Goal: Transaction & Acquisition: Purchase product/service

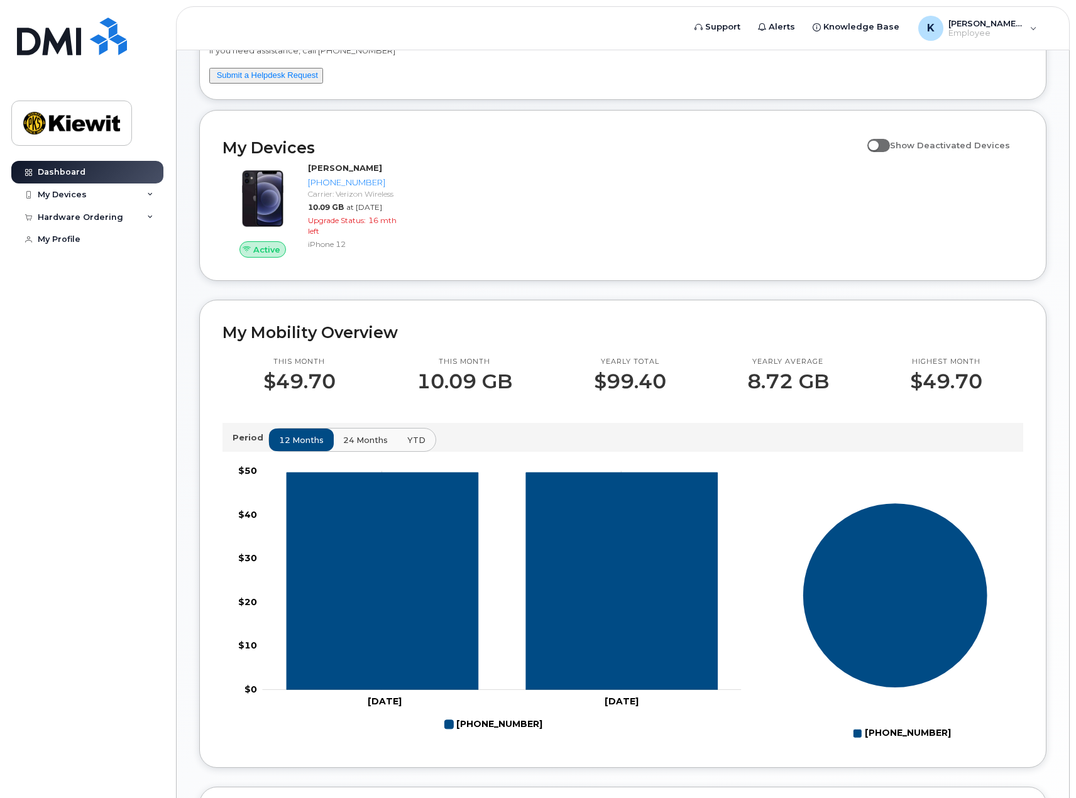
scroll to position [126, 0]
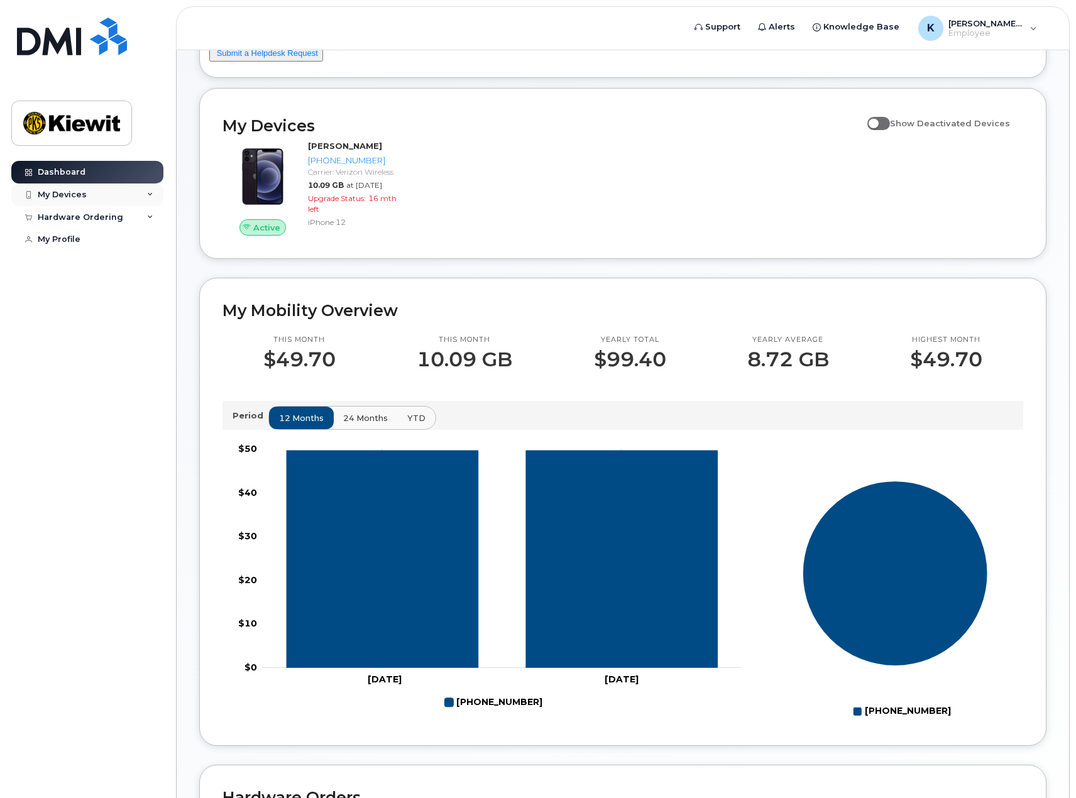
click at [146, 197] on div "My Devices" at bounding box center [87, 194] width 152 height 23
click at [150, 214] on icon at bounding box center [150, 217] width 6 height 6
click at [77, 238] on div "New Order" at bounding box center [67, 239] width 48 height 11
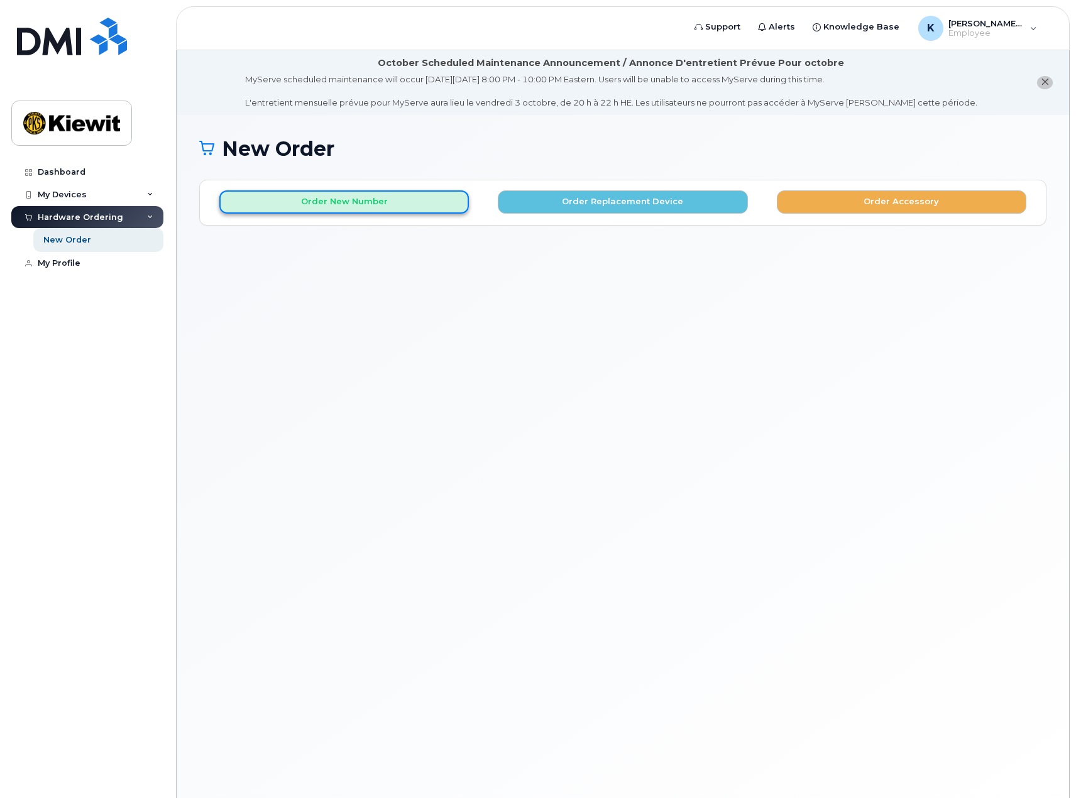
click at [330, 200] on button "Order New Number" at bounding box center [343, 201] width 249 height 23
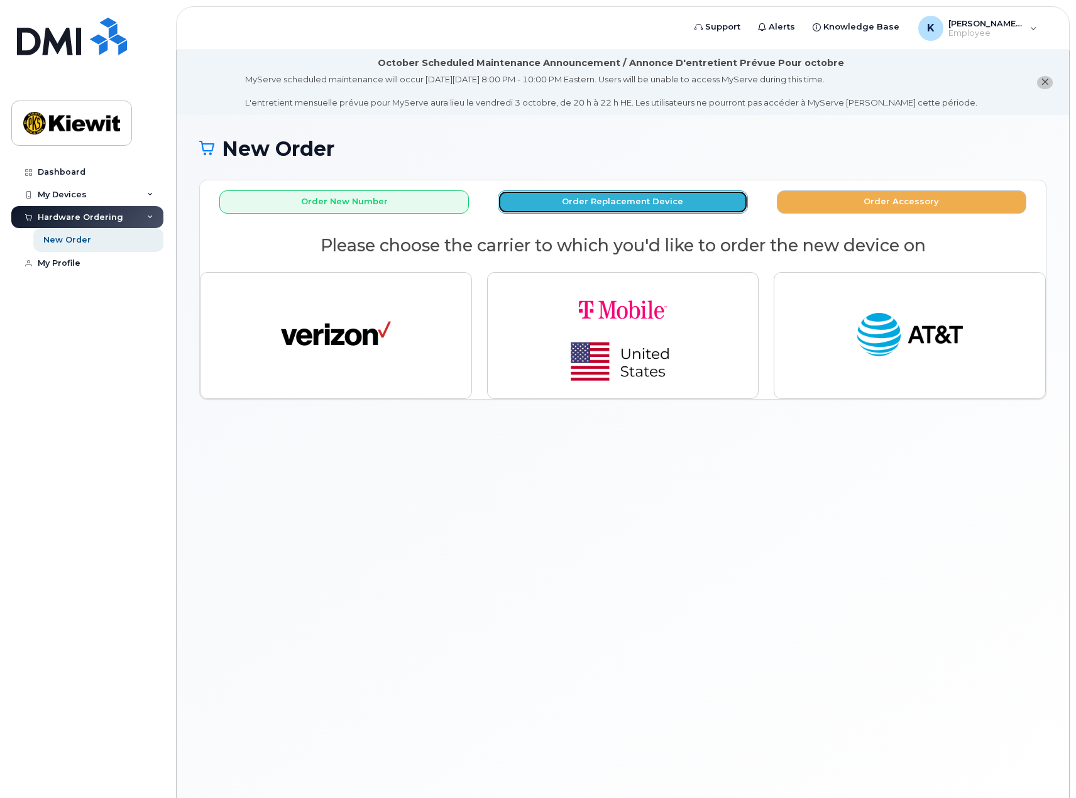
click at [616, 200] on button "Order Replacement Device" at bounding box center [622, 201] width 249 height 23
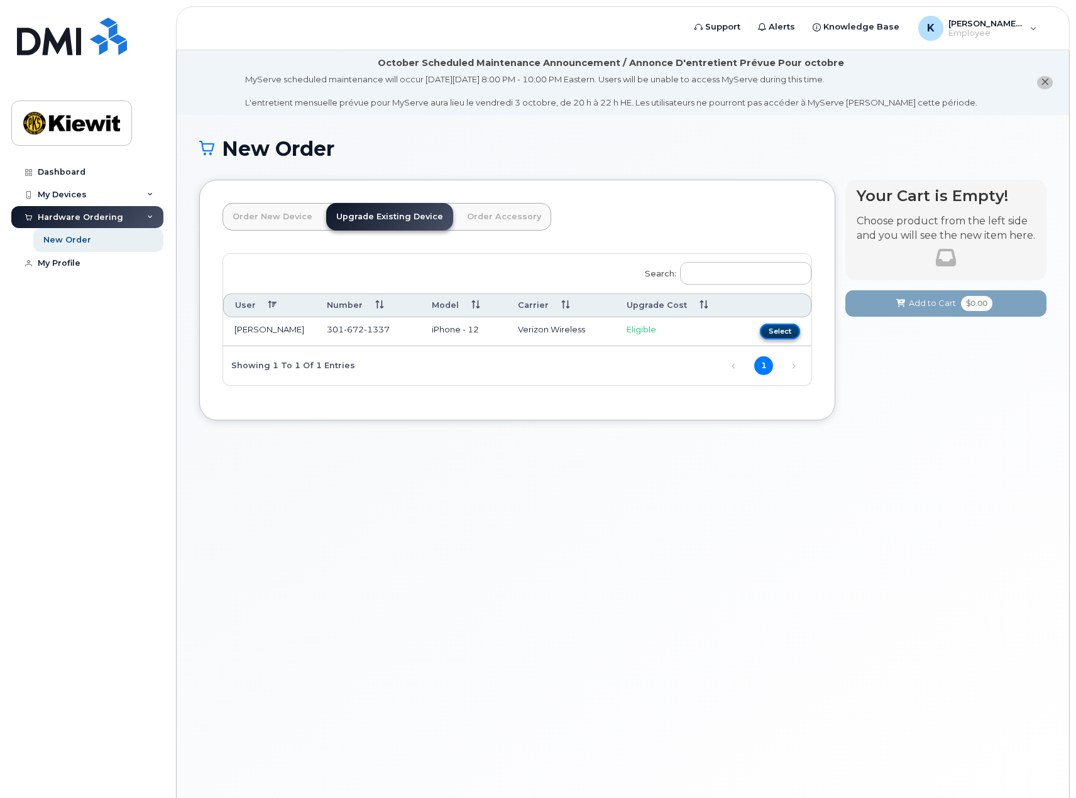
click at [782, 331] on button "Select" at bounding box center [780, 332] width 40 height 16
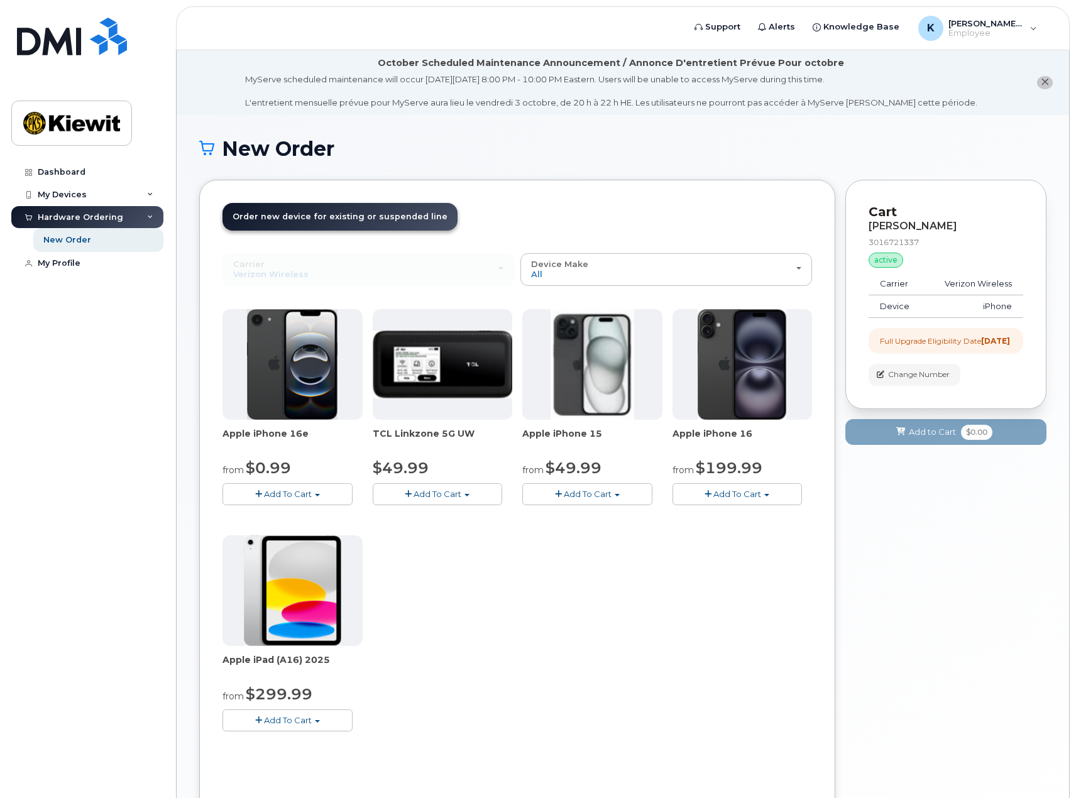
click at [768, 494] on span "button" at bounding box center [766, 495] width 5 height 3
click at [735, 532] on link "$199.99 - 2 Year Upgrade (128GB)" at bounding box center [759, 533] width 169 height 16
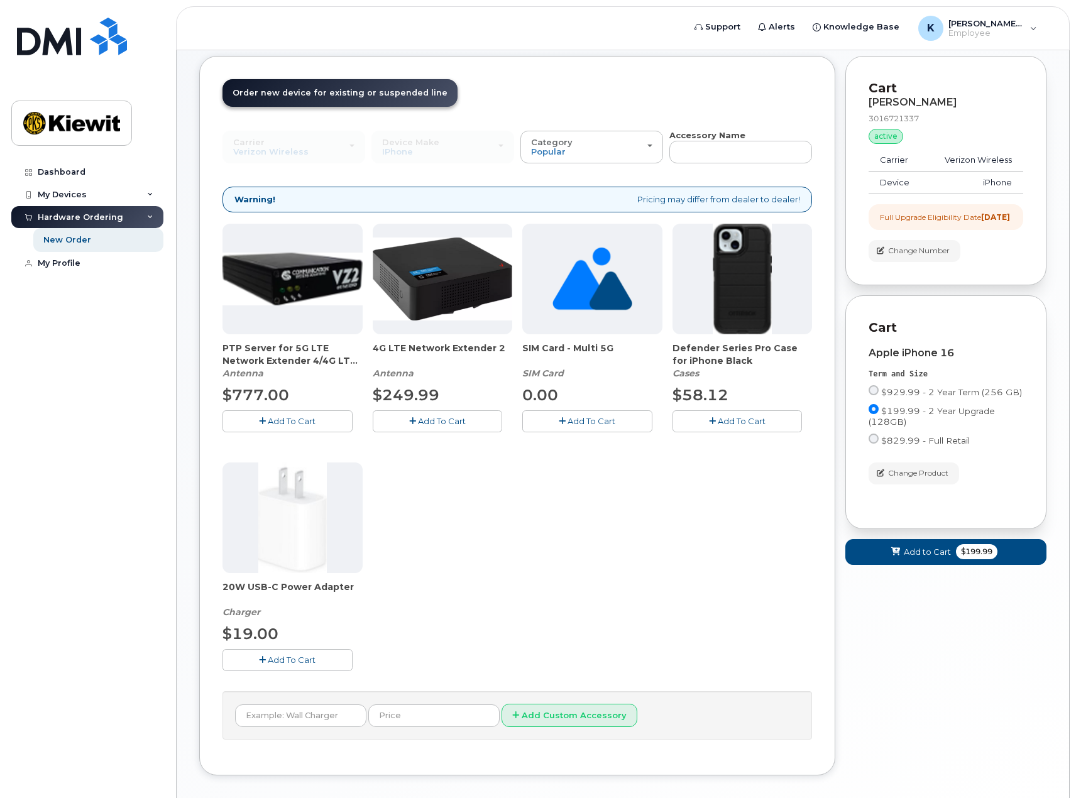
scroll to position [126, 0]
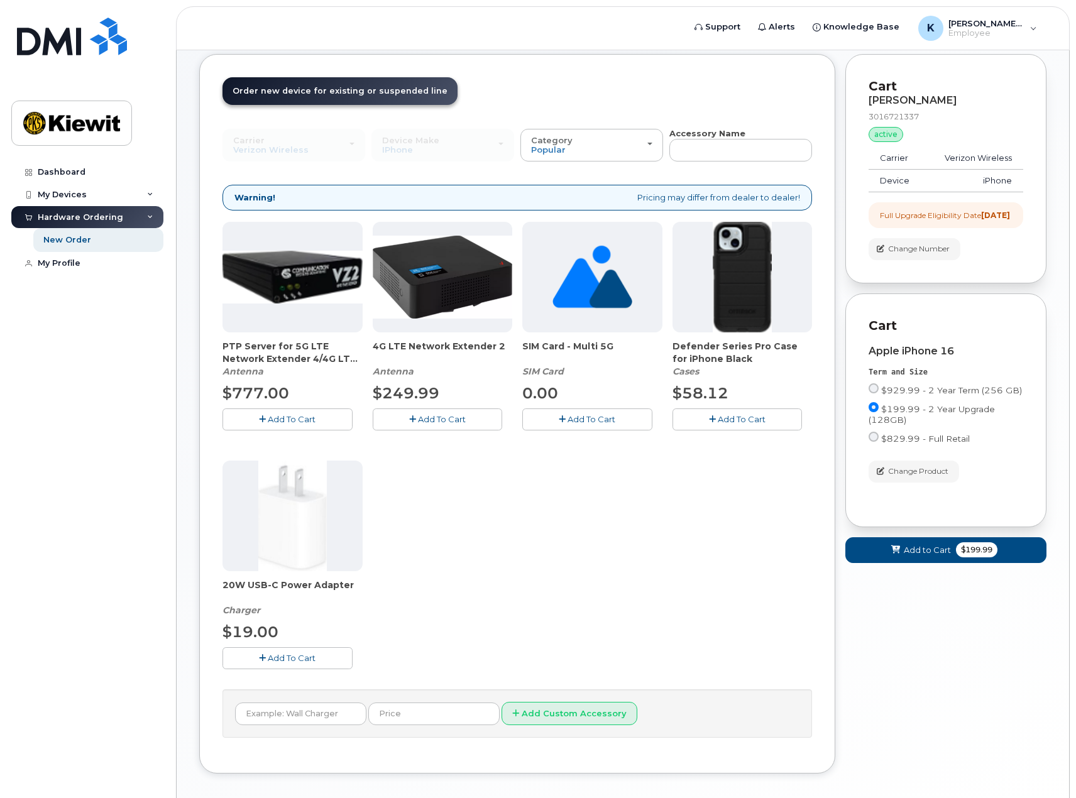
click at [285, 662] on span "Add To Cart" at bounding box center [292, 658] width 48 height 10
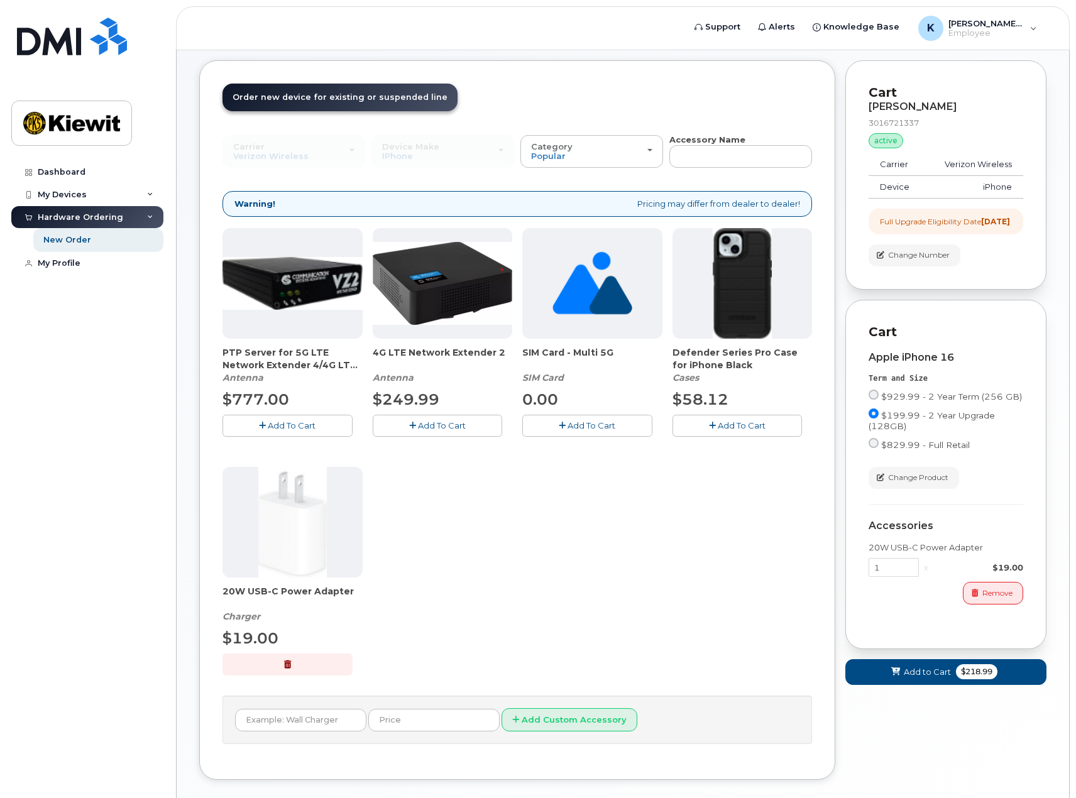
scroll to position [120, 0]
click at [729, 420] on span "Add To Cart" at bounding box center [742, 425] width 48 height 10
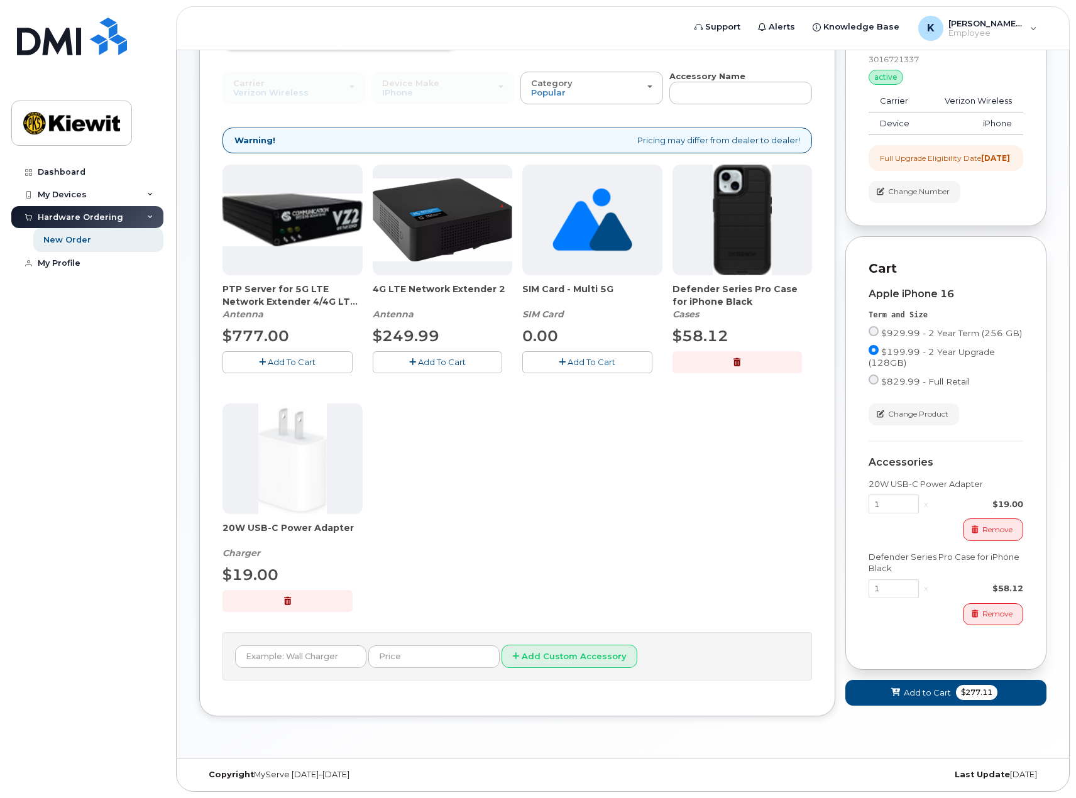
scroll to position [186, 0]
click at [914, 697] on span "Add to Cart" at bounding box center [927, 693] width 47 height 12
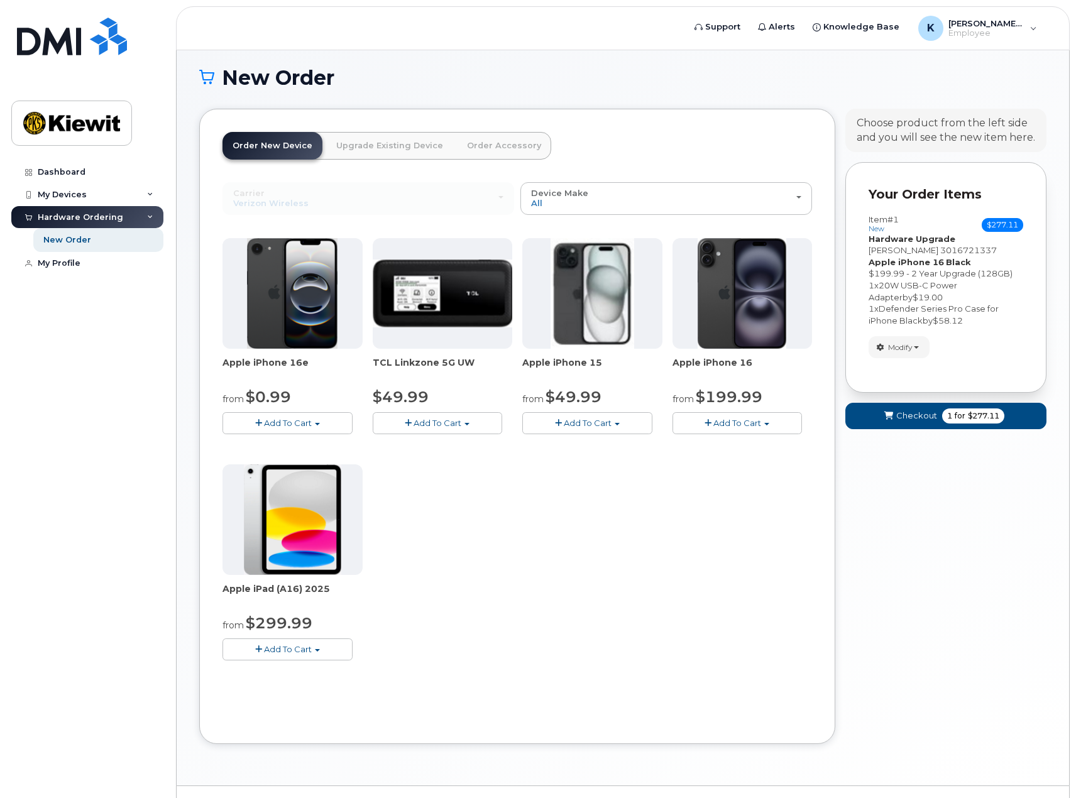
scroll to position [99, 0]
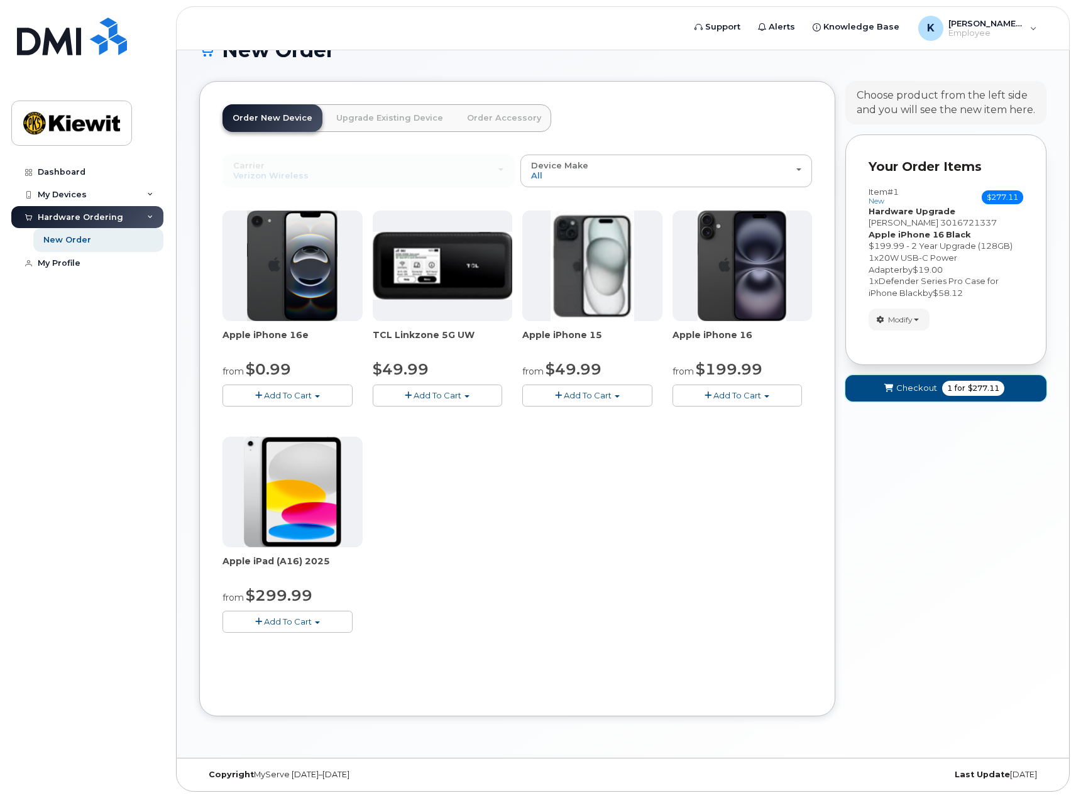
click at [931, 388] on span "Checkout" at bounding box center [916, 388] width 41 height 12
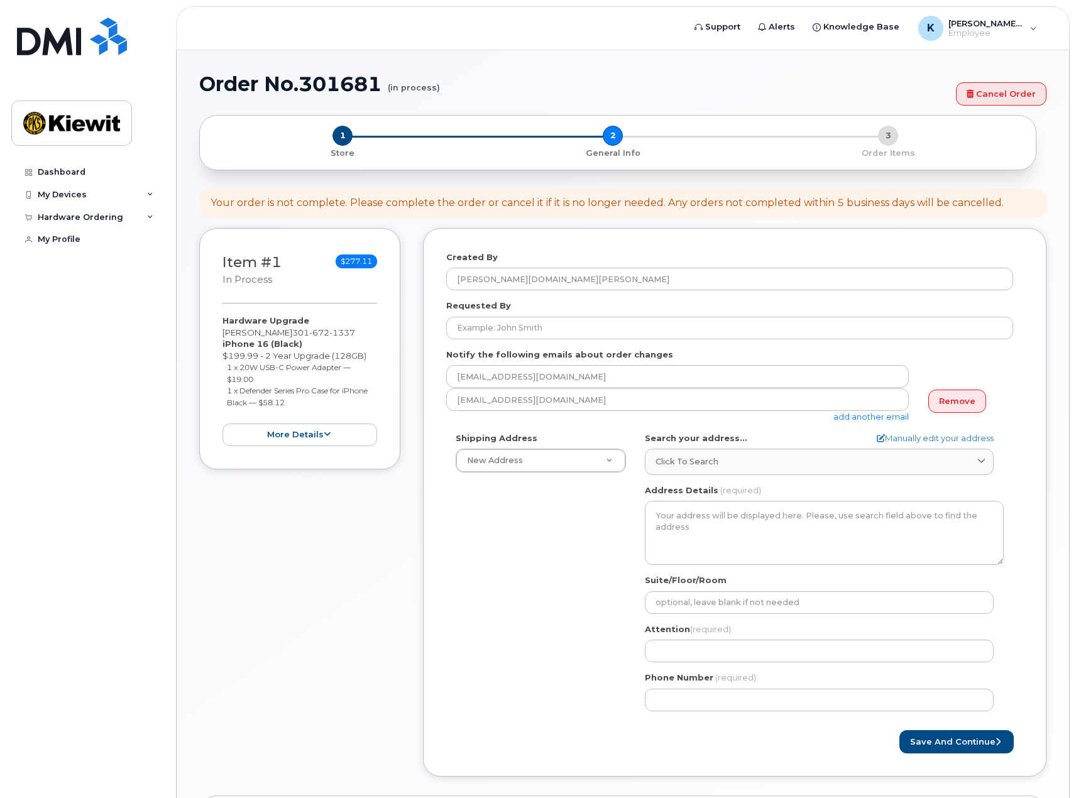
select select
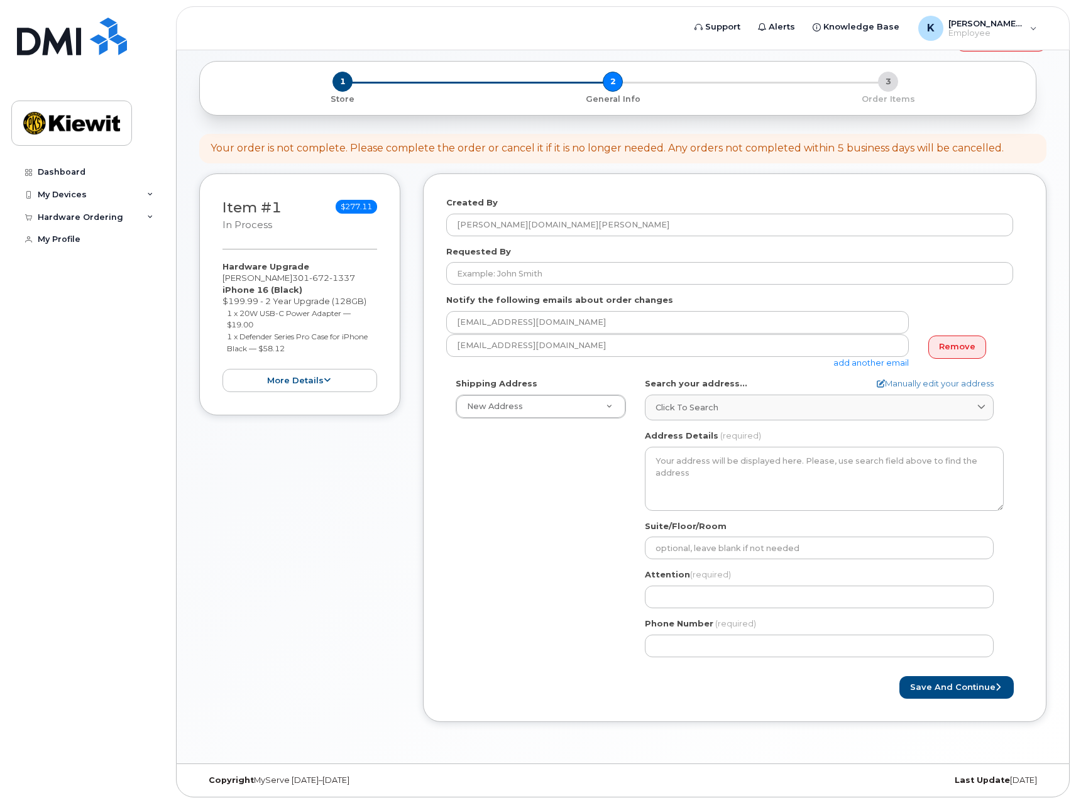
scroll to position [124, 0]
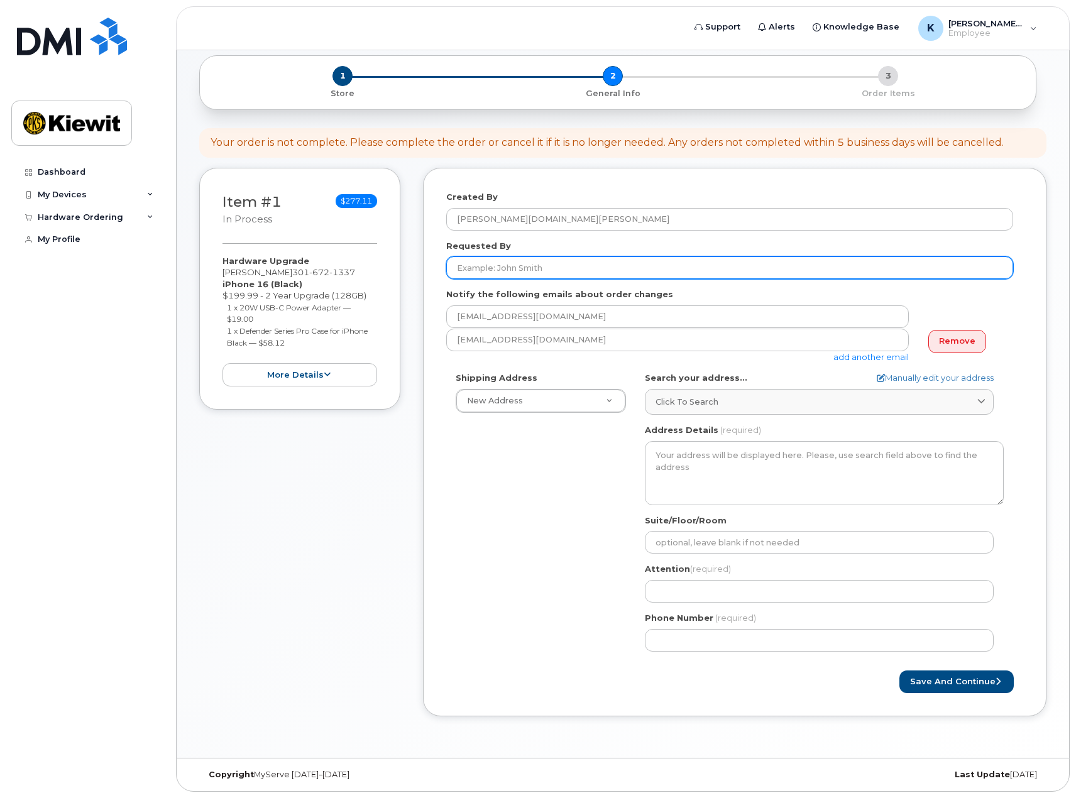
click at [524, 270] on input "Requested By" at bounding box center [729, 267] width 567 height 23
type input "[PERSON_NAME]"
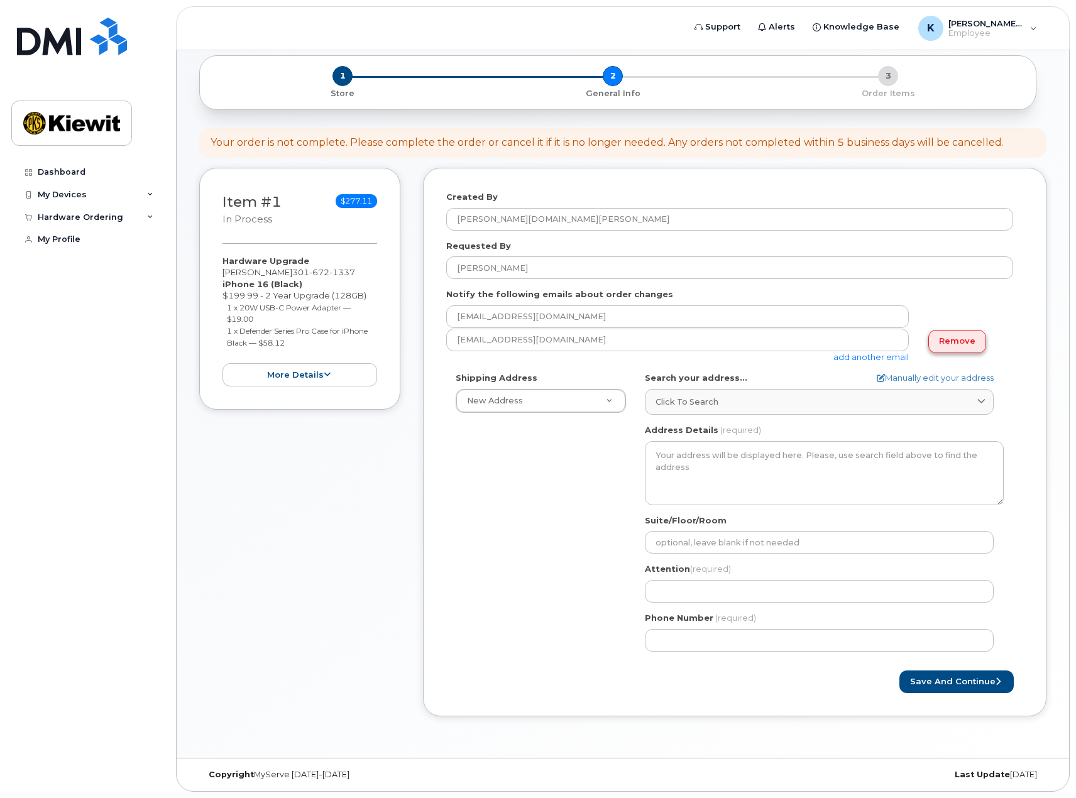
click at [948, 344] on link "Remove" at bounding box center [957, 341] width 58 height 23
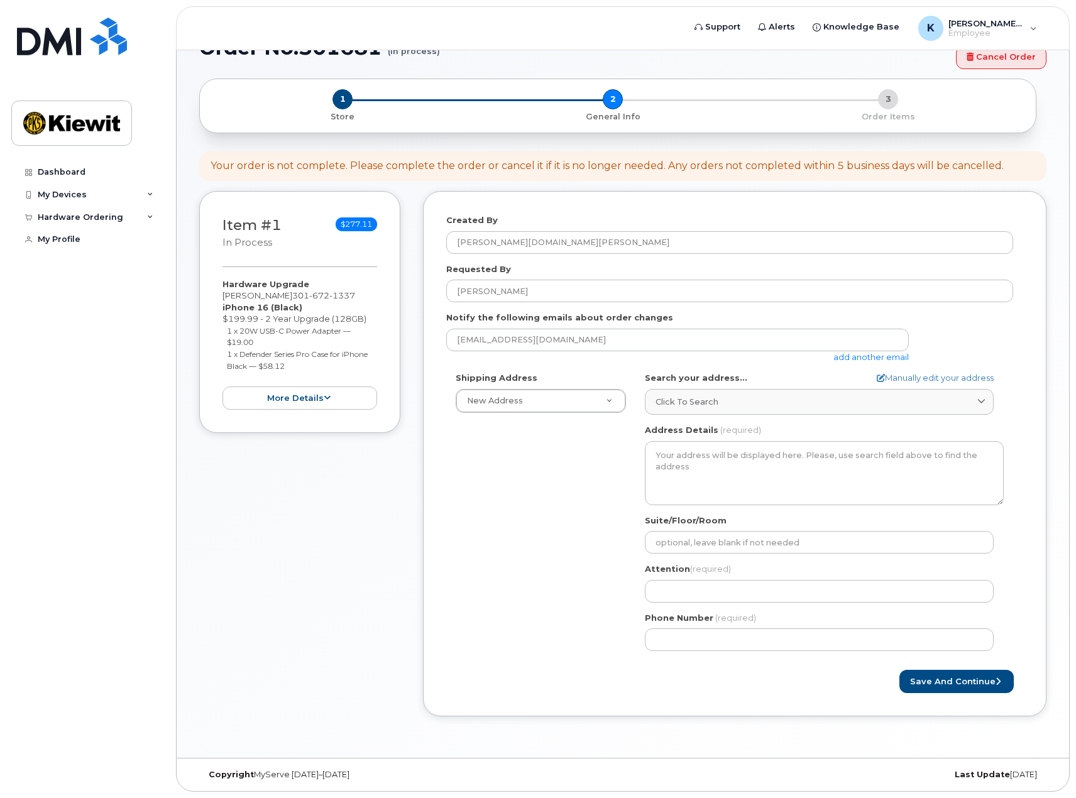
scroll to position [101, 0]
drag, startPoint x: 555, startPoint y: 427, endPoint x: 355, endPoint y: 423, distance: 199.8
click at [355, 423] on body "Support Alerts Knowledge Base K [PERSON_NAME][DOMAIN_NAME][PERSON_NAME] Employe…" at bounding box center [538, 348] width 1076 height 899
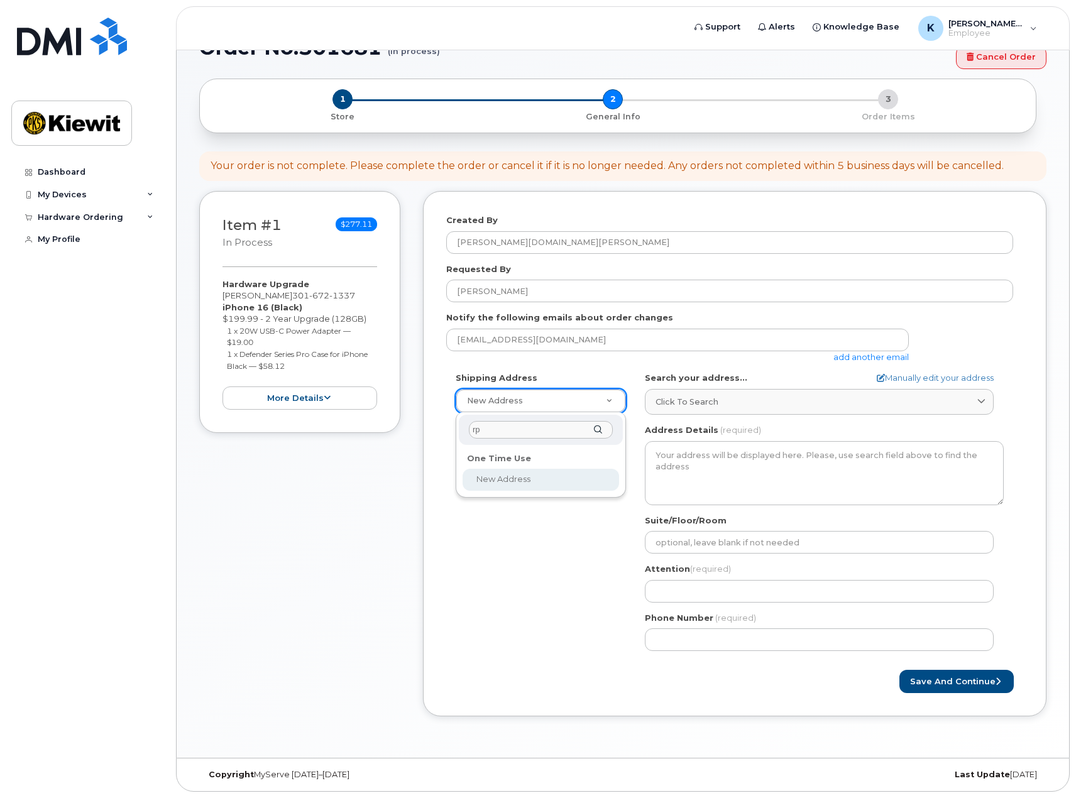
type input "r"
click at [603, 430] on div at bounding box center [541, 430] width 164 height 31
select select
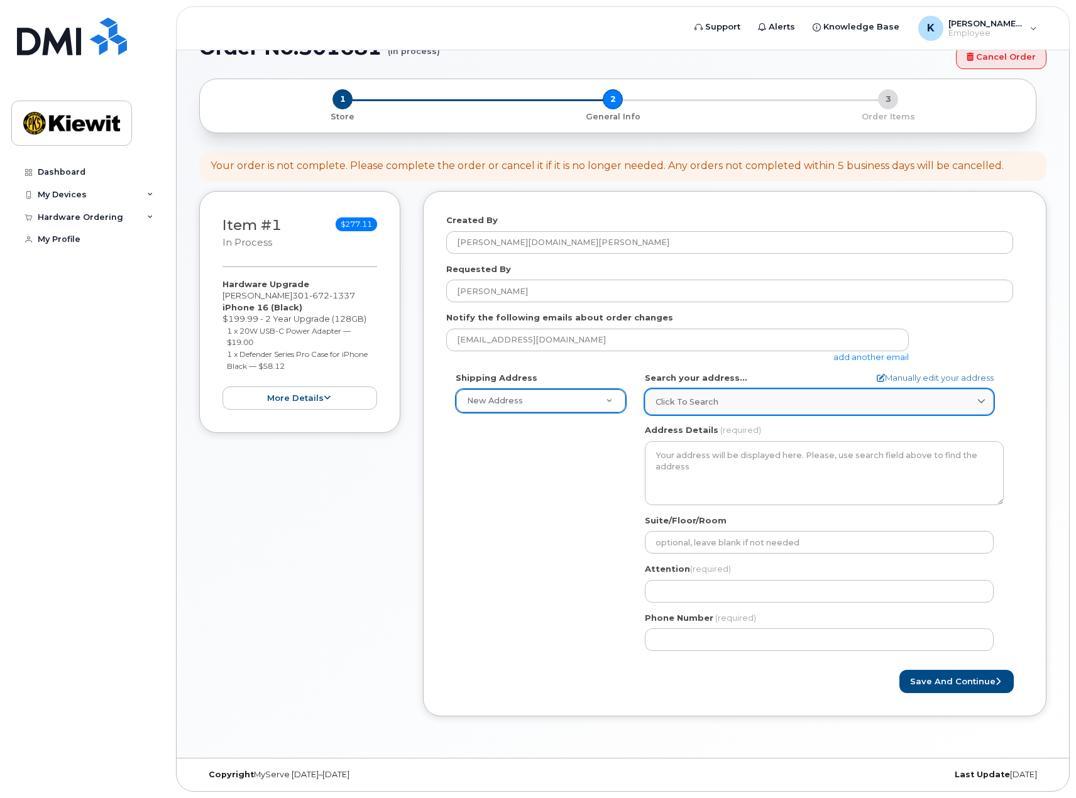
click at [700, 397] on span "Click to search" at bounding box center [686, 402] width 63 height 12
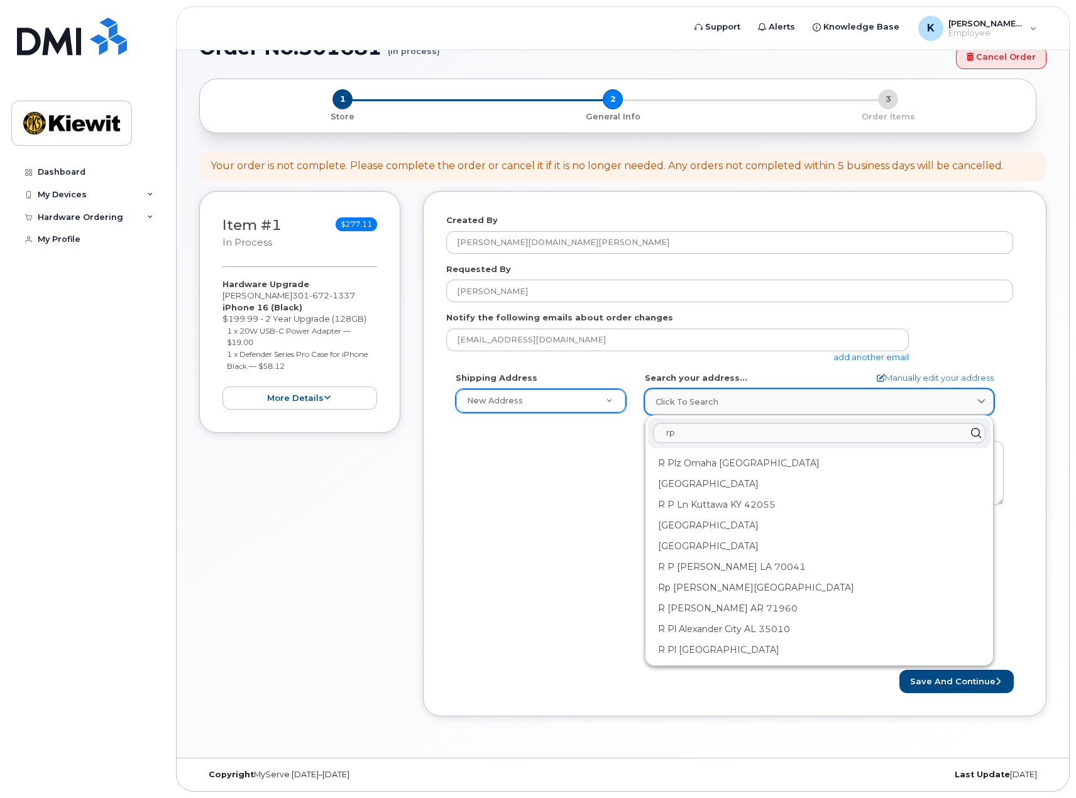
type input "r"
type input "222 jaggers"
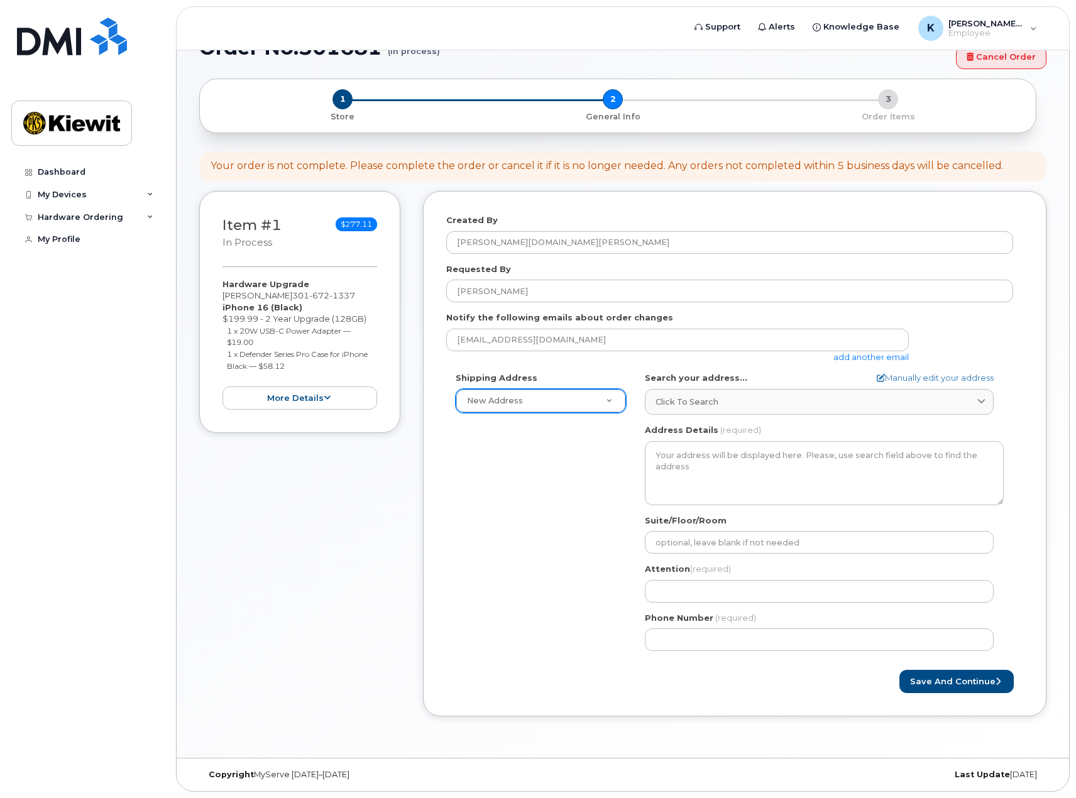
click at [530, 506] on div "Shipping Address New Address New Address AB Search your address... Manually edi…" at bounding box center [729, 516] width 567 height 288
click at [936, 376] on link "Manually edit your address" at bounding box center [935, 378] width 117 height 12
select select
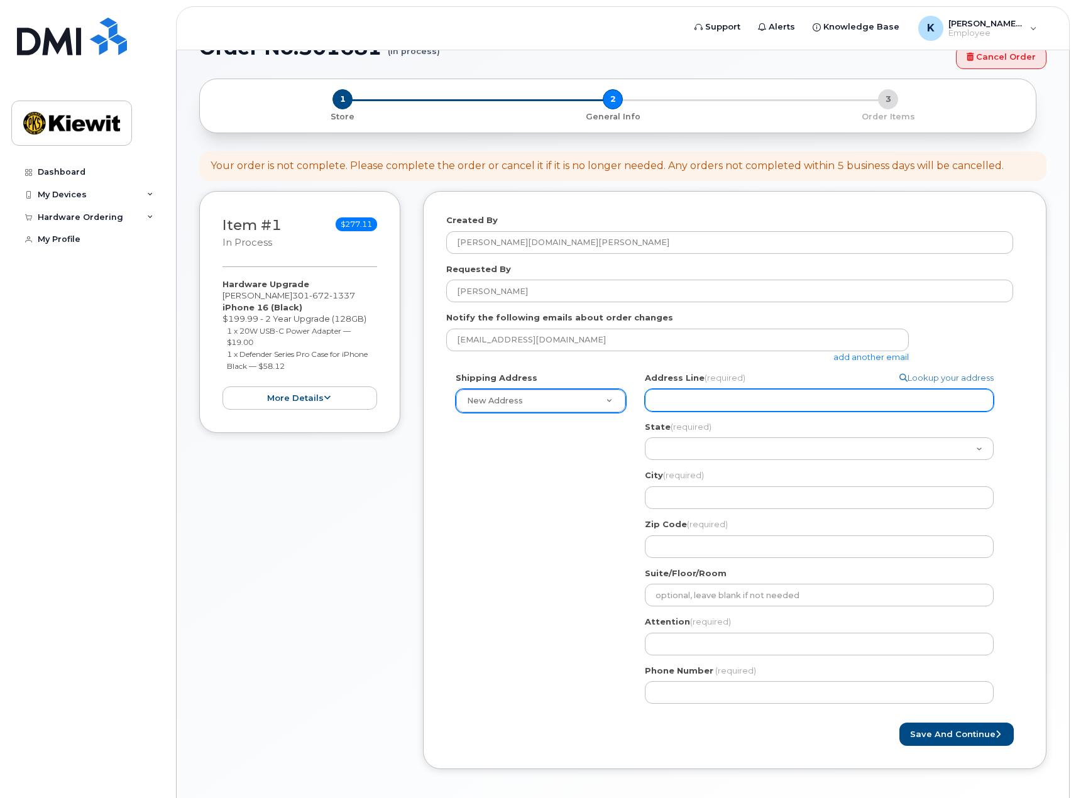
click at [754, 400] on input "Address Line (required)" at bounding box center [819, 400] width 349 height 23
select select
type input "2"
select select
type input "22"
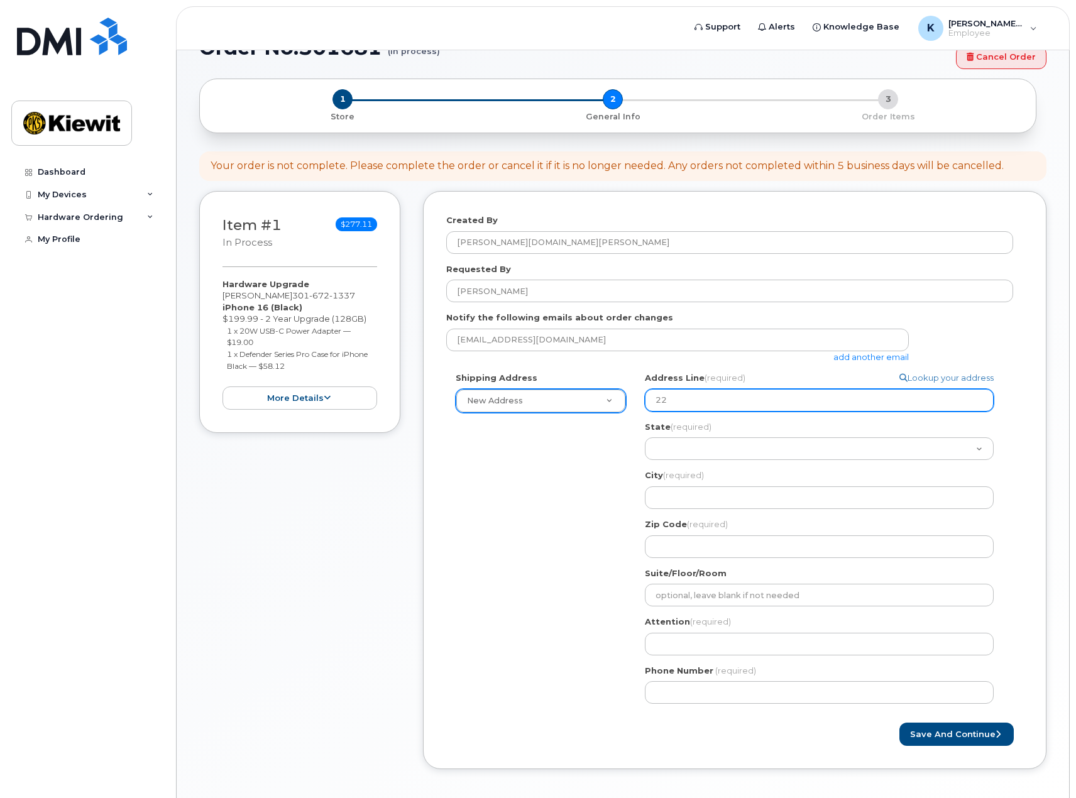
select select
type input "222"
select select
type input "222 J"
select select
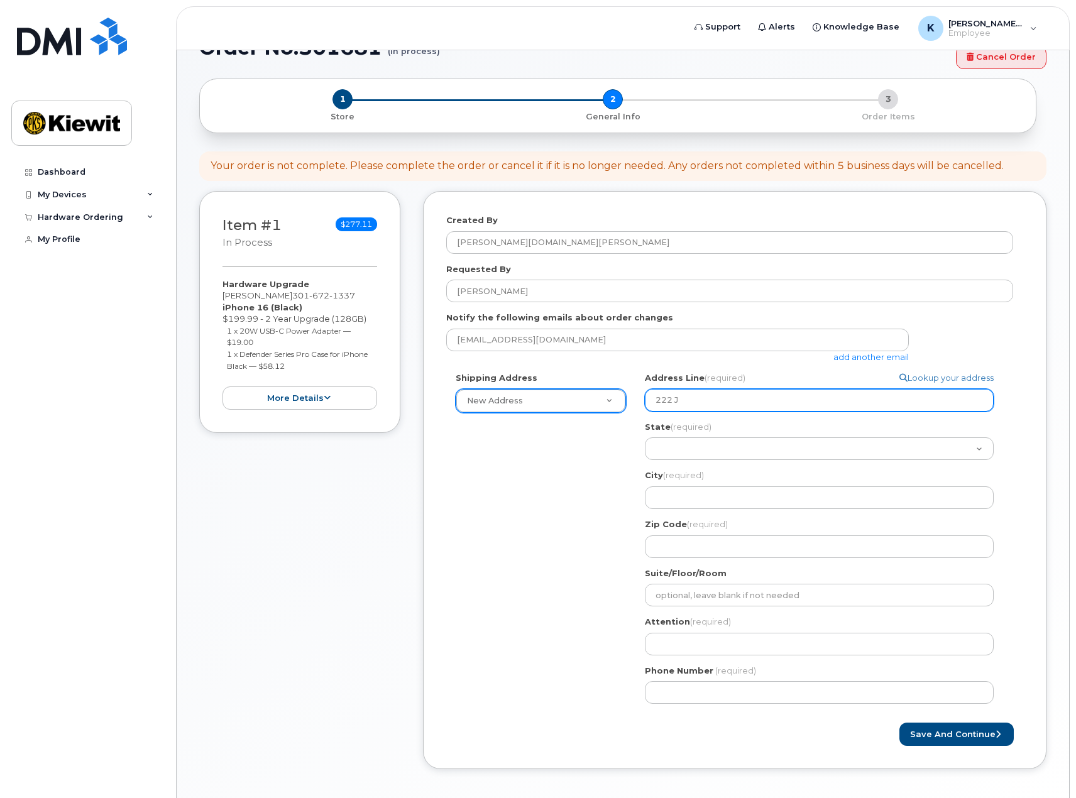
type input "222 Ja"
select select
type input "222 Jag"
select select
type input "222 Jagg"
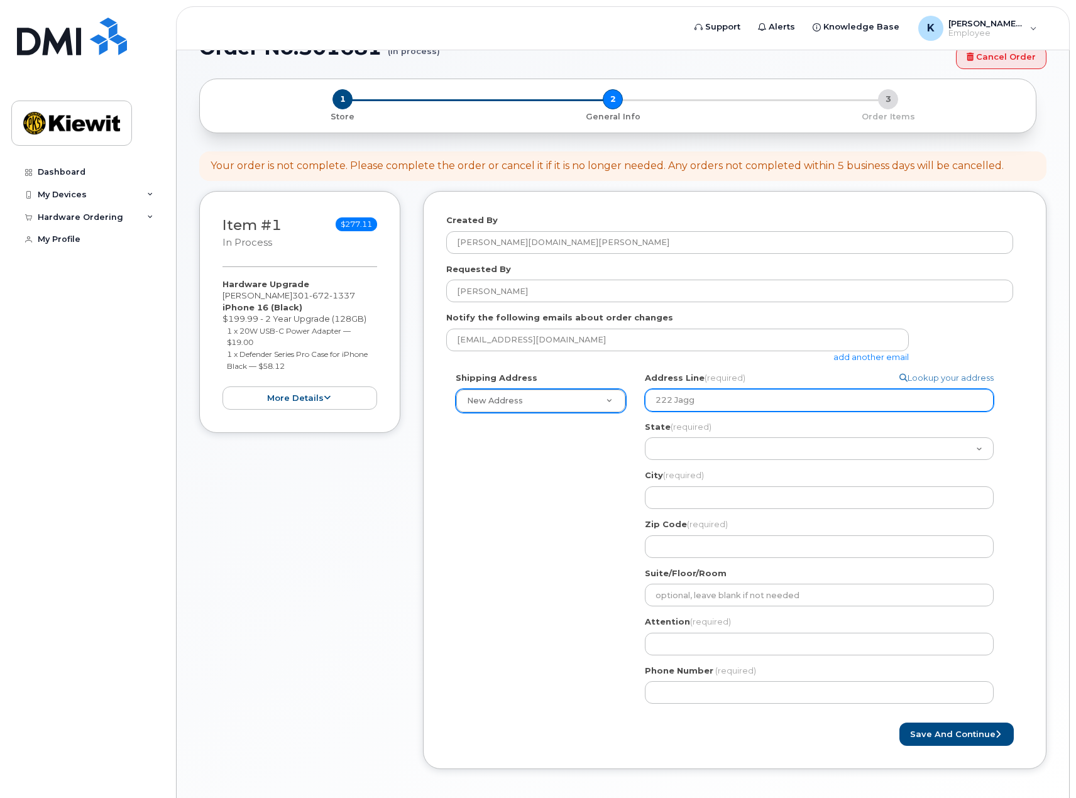
select select
type input "222 Jagge"
select select
type input "222 Jagger"
select select
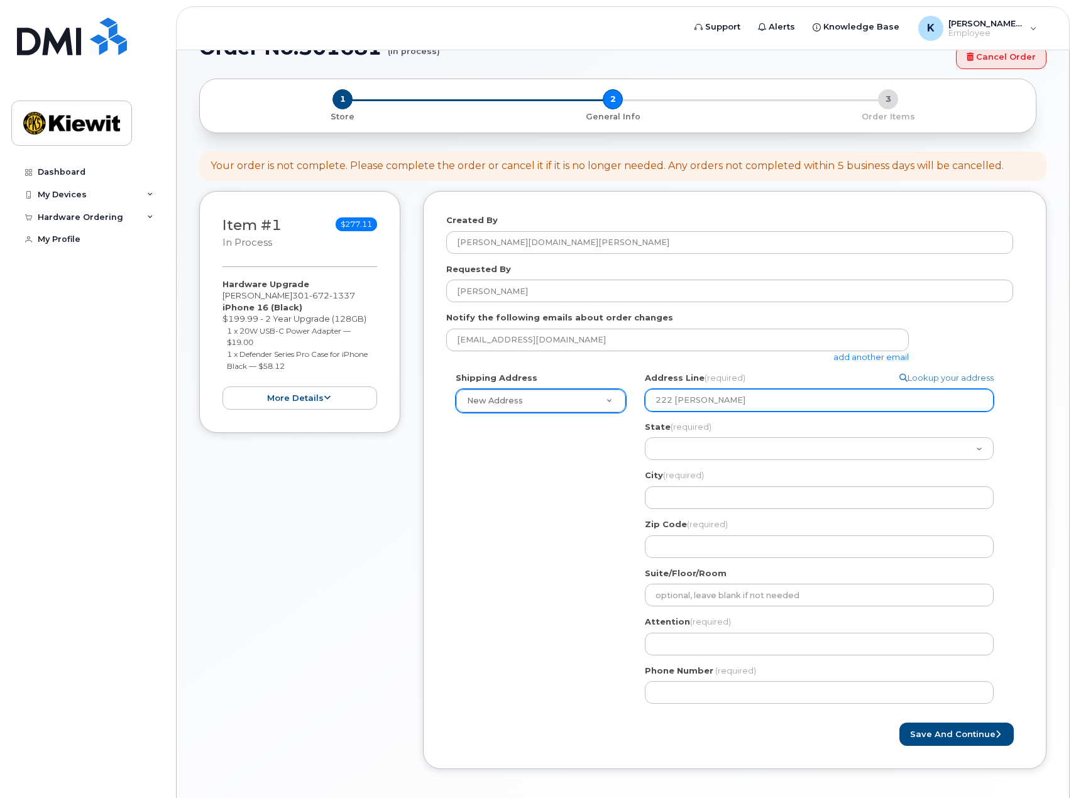
type input "222 Jaggers"
select select
type input "222 Jaggers L"
select select
type input "222 Jaggers La"
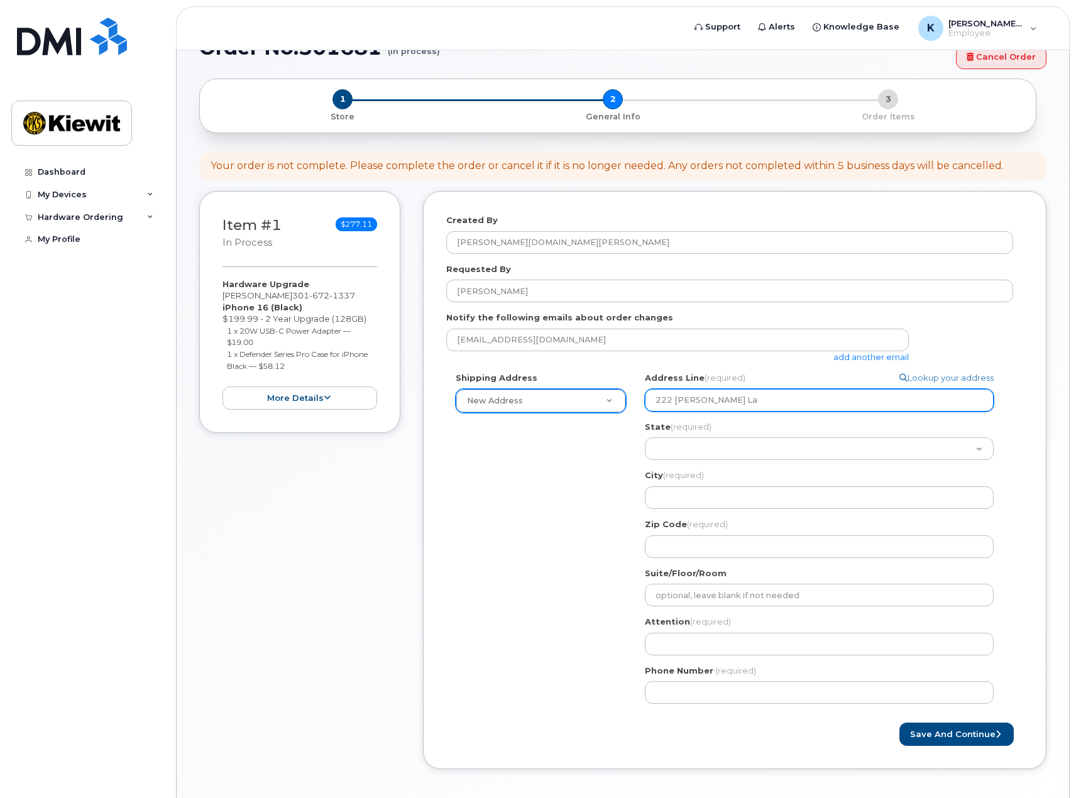
select select
type input "222 Jaggers Lan"
select select
type input "222 Jaggers Lane"
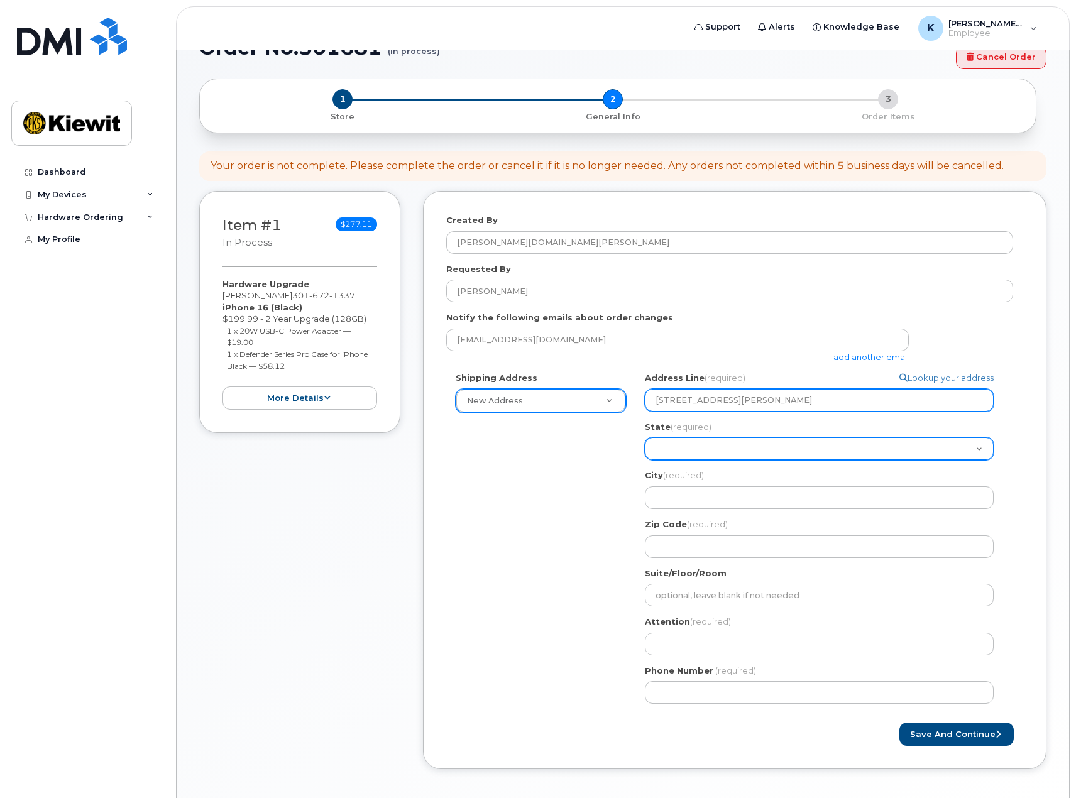
select select "LA"
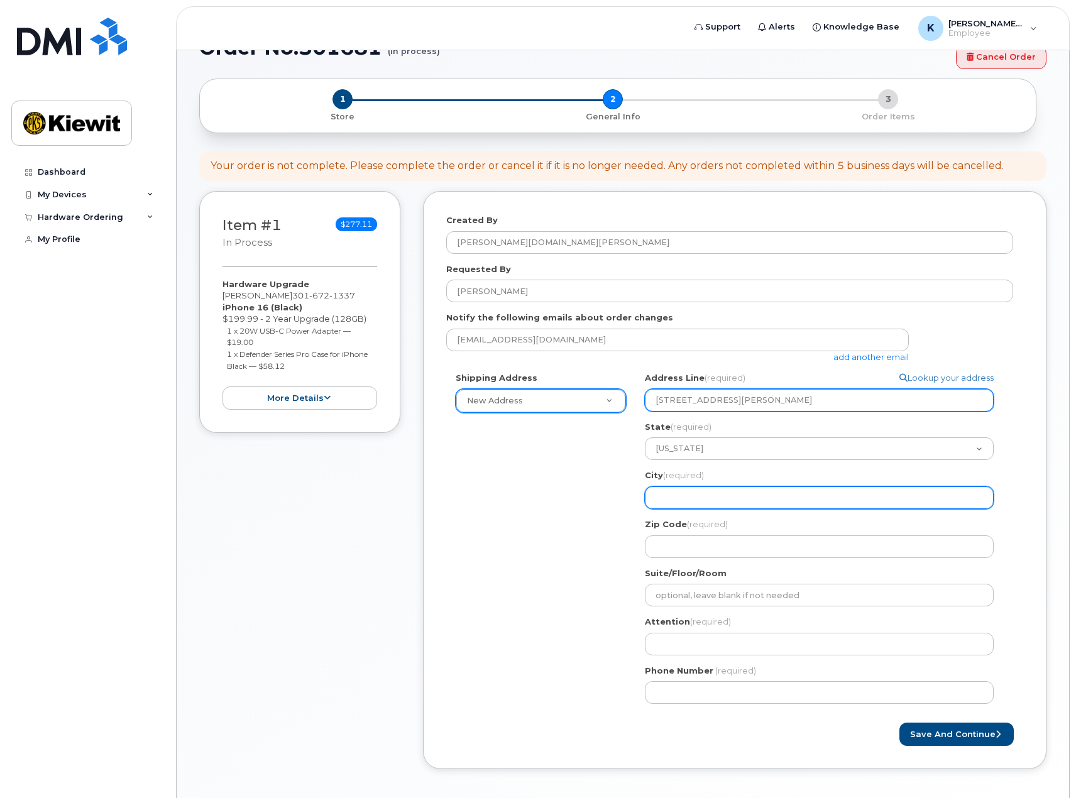
select select
type input "R"
select select
type input "Ra"
select select
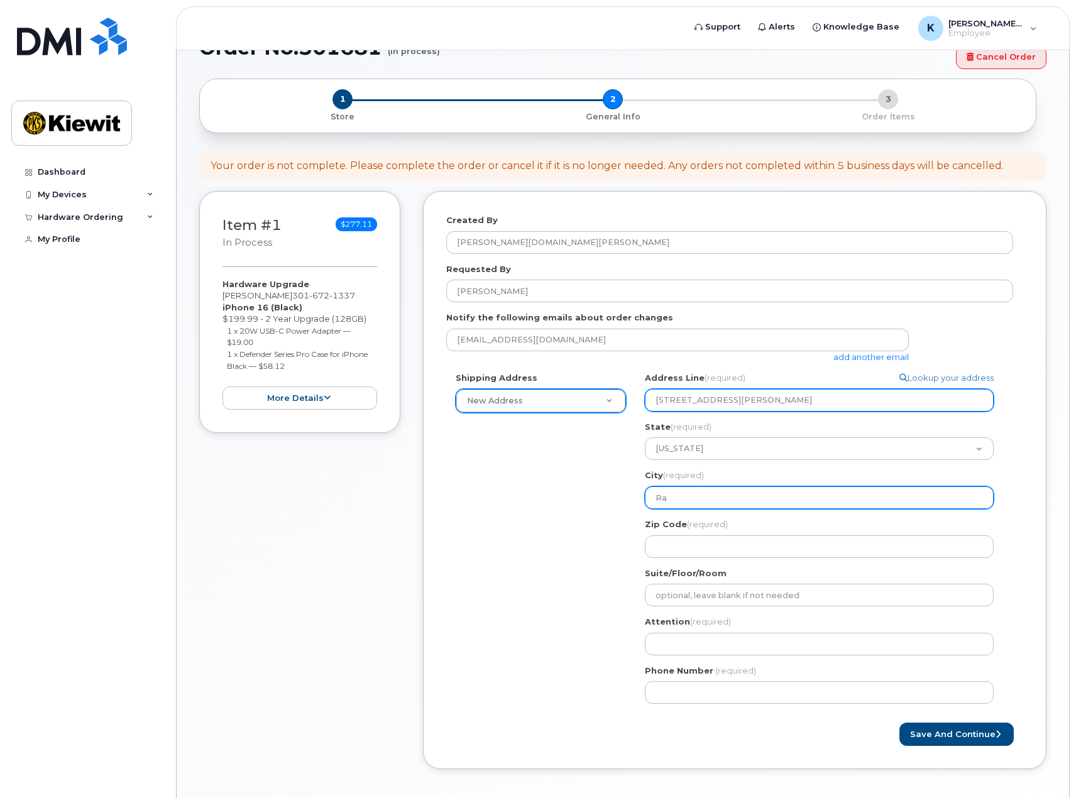
type input "Ray"
select select
type input "Rayv"
select select
type input "Rayvi"
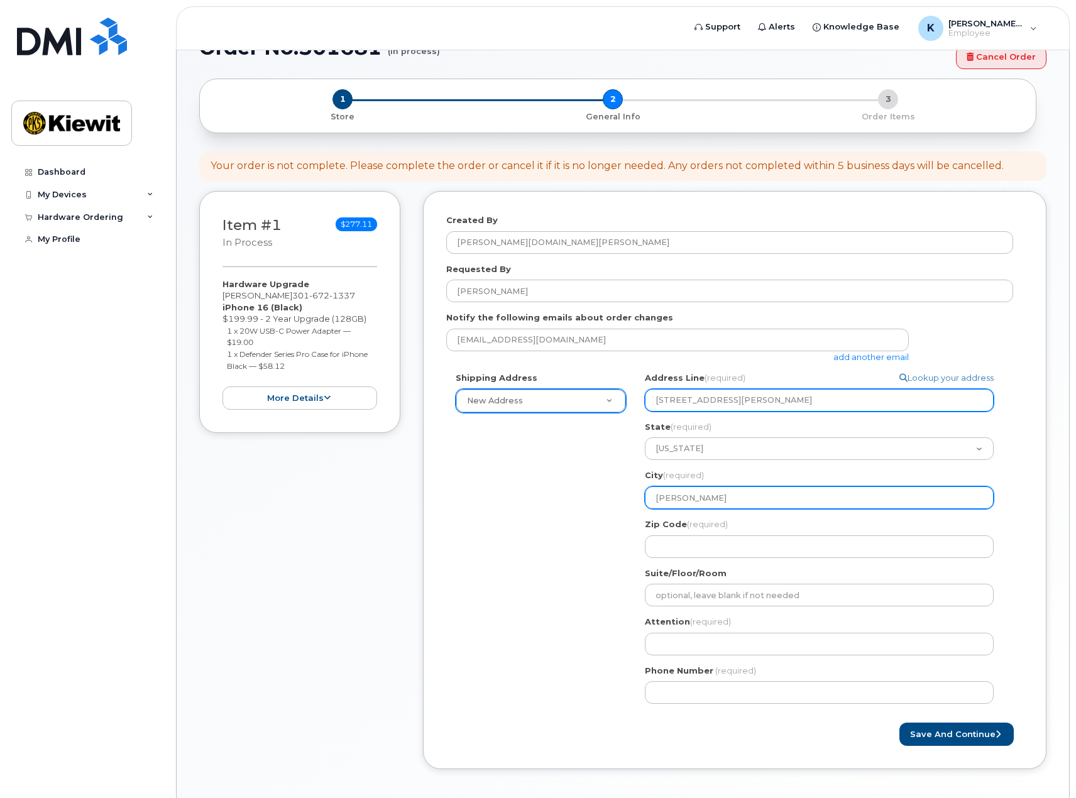
select select
type input "Rayvil"
select select
type input "Rayvill"
select select
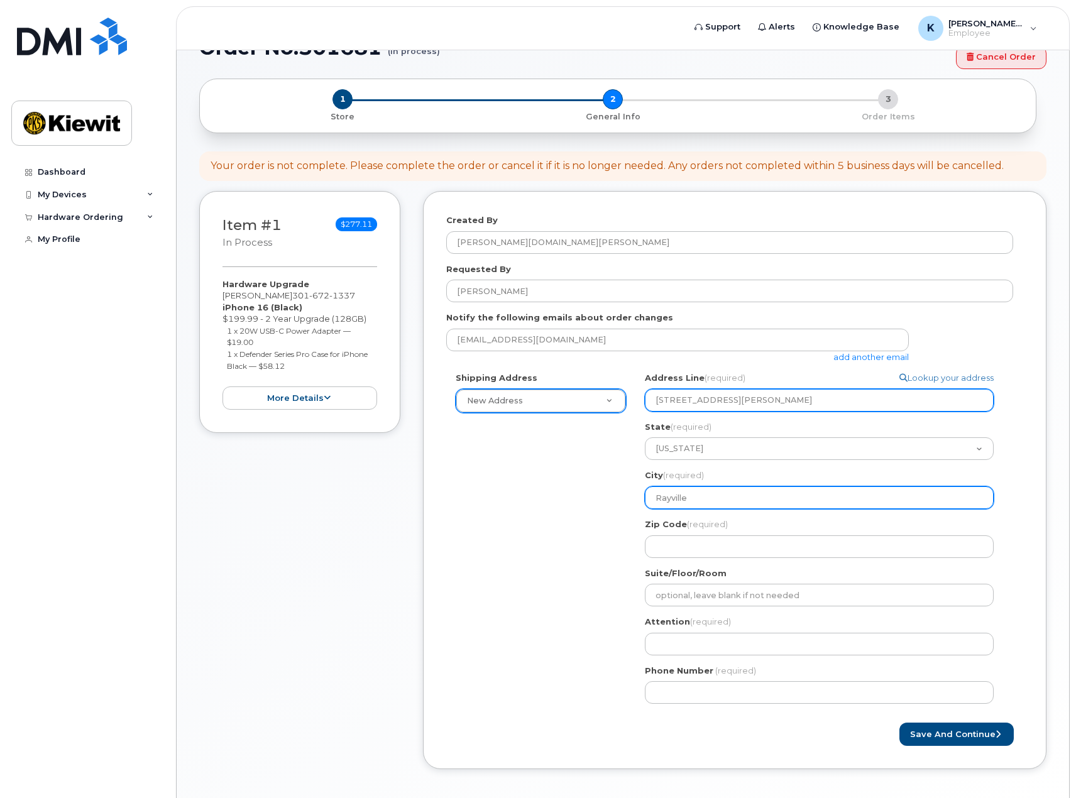
type input "Rayville"
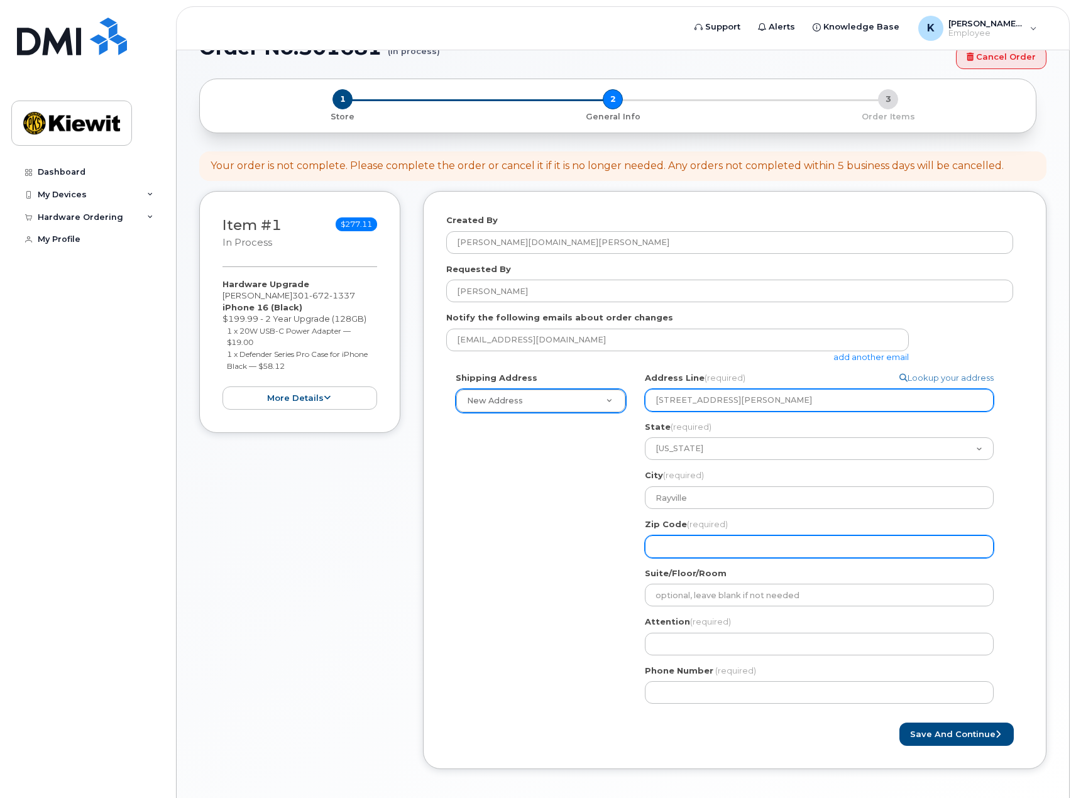
select select
type input "7"
select select
type input "71"
select select
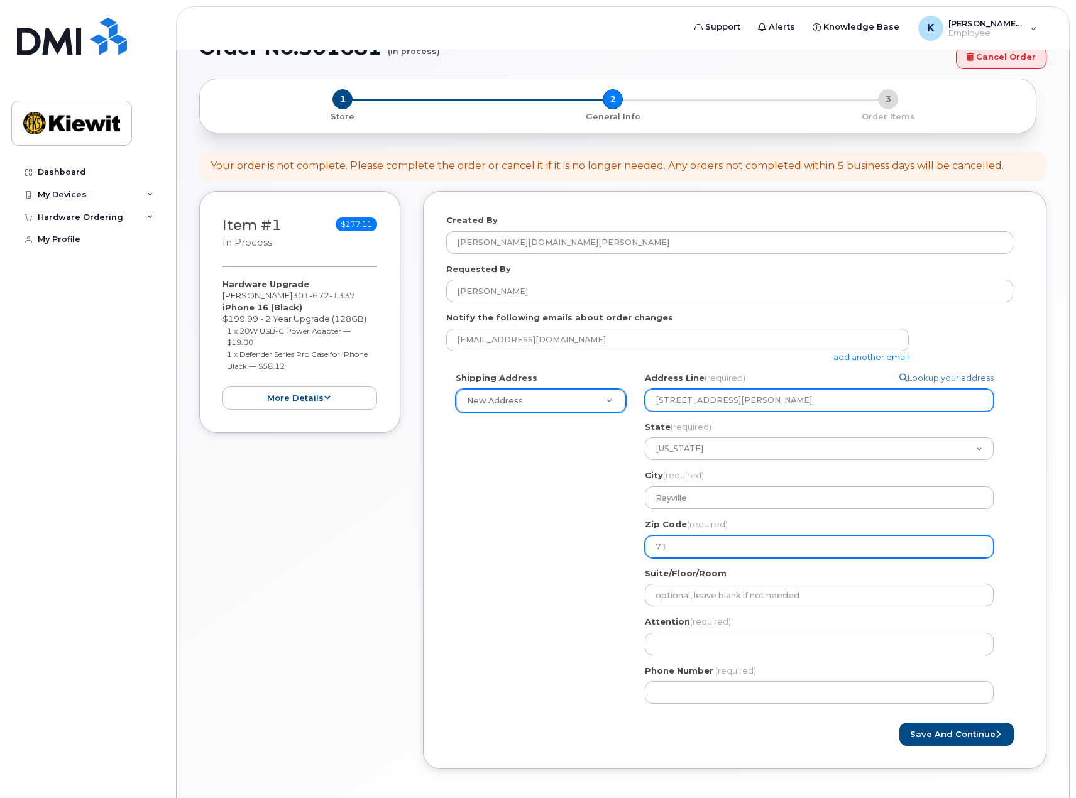
type input "712"
select select
type input "7126"
select select
type input "71269"
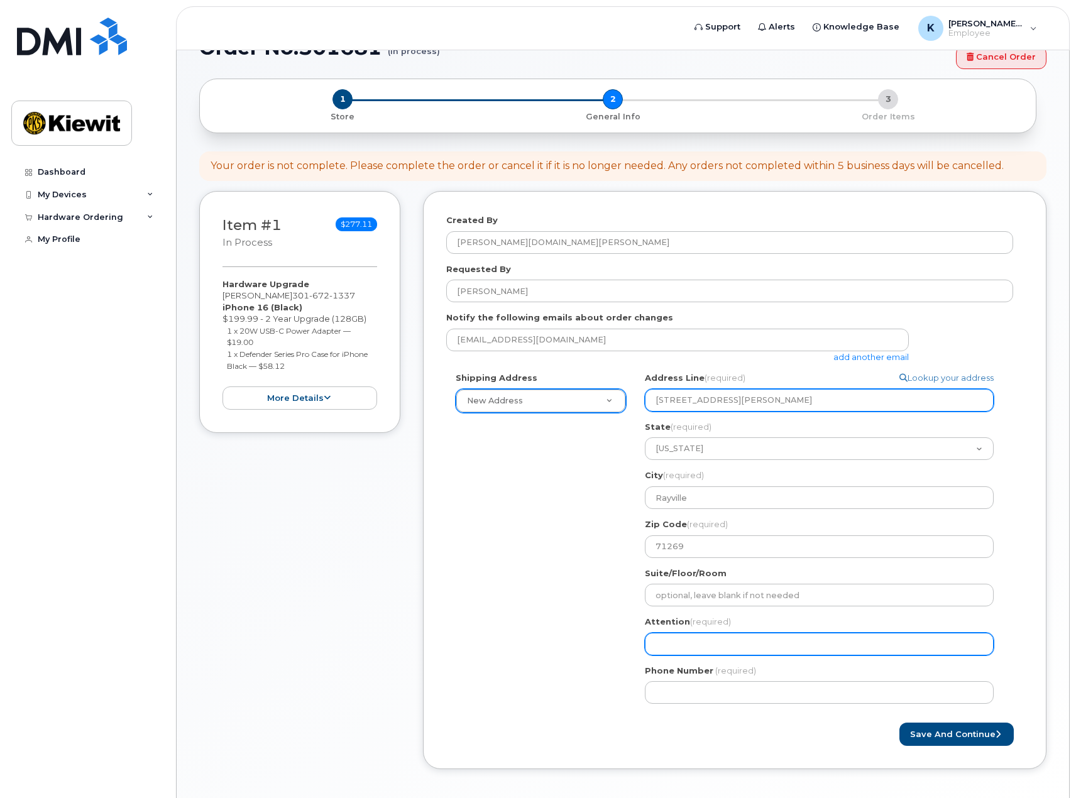
select select
type input "K"
select select
type input "Ke"
select select
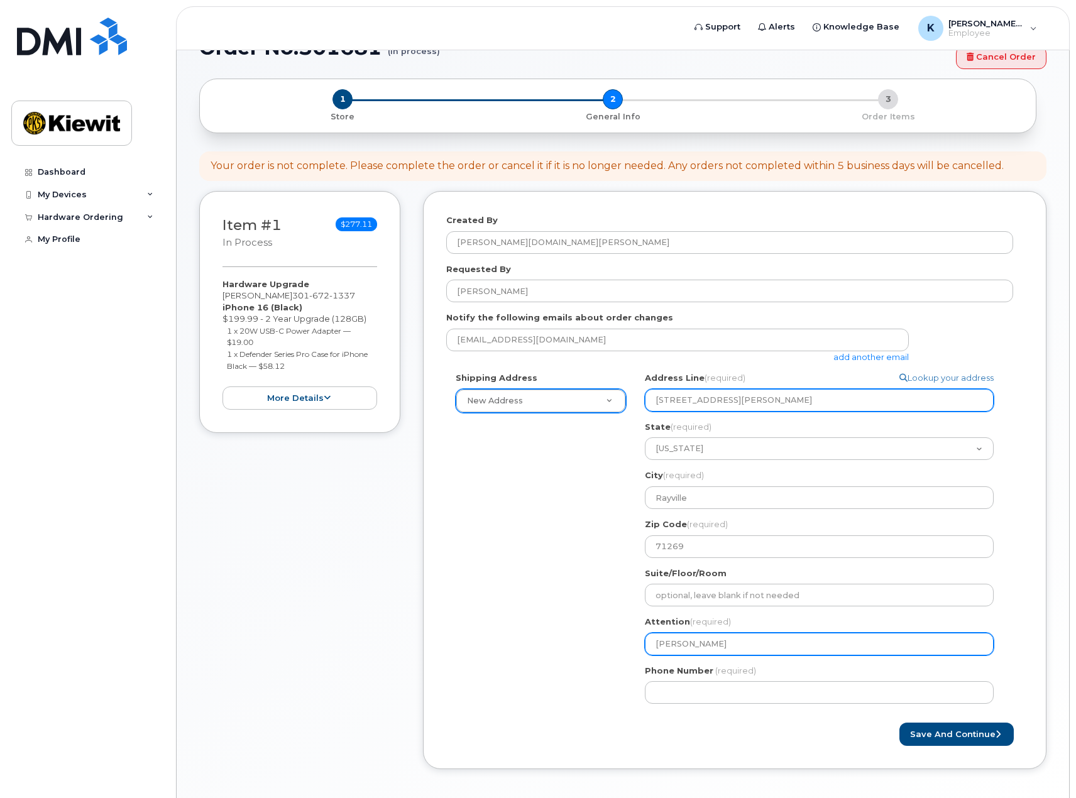
type input "Ken"
select select
type input "Ken R"
select select
type input "Ken Ro"
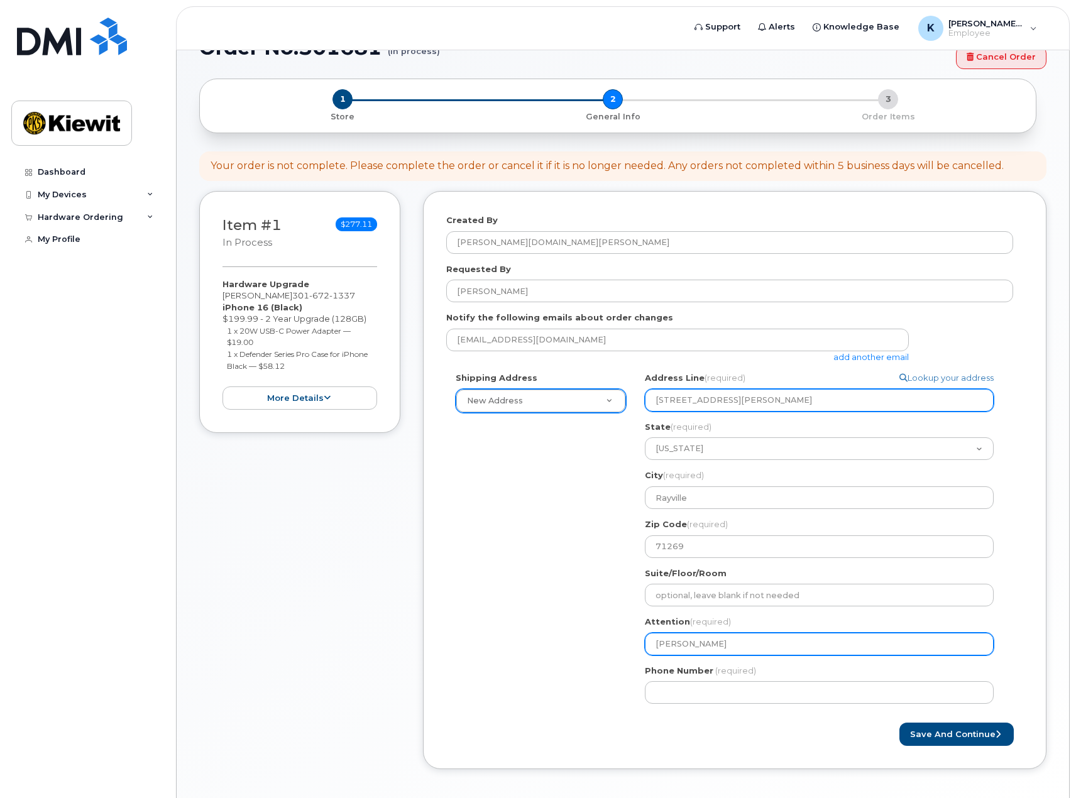
select select
type input "Ken Rog"
select select
type input "Ken Roge"
select select
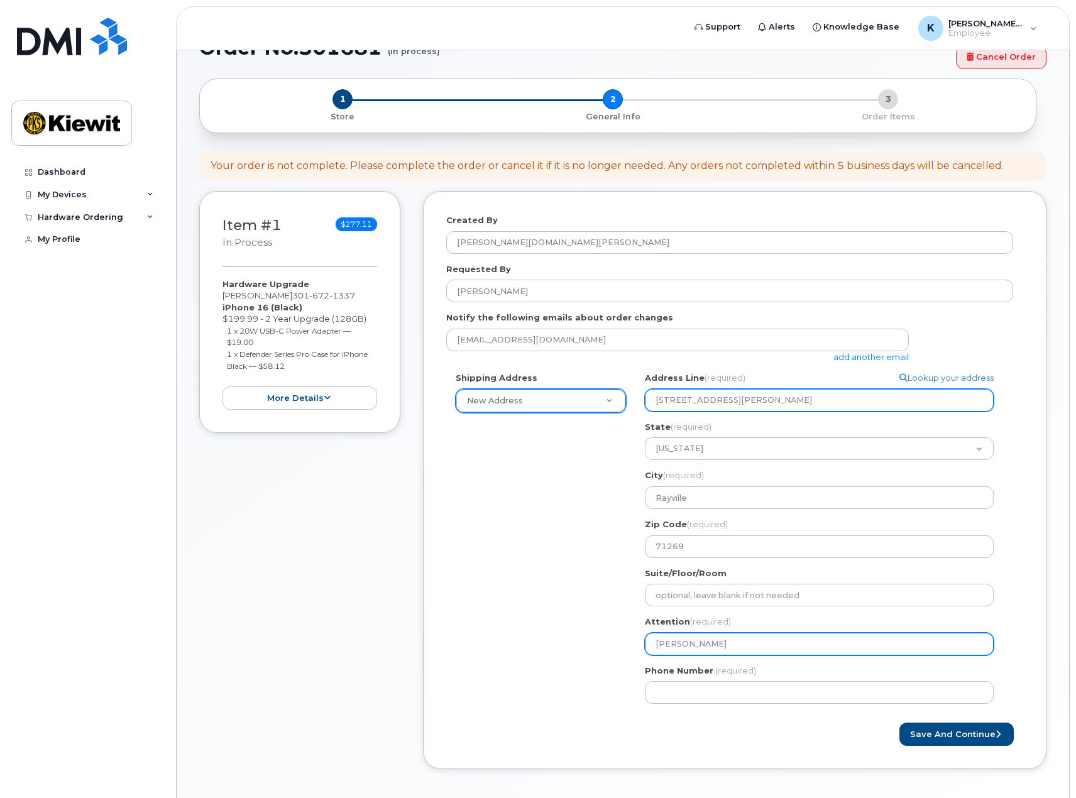
type input "Ken Roger"
select select
type input "[PERSON_NAME]"
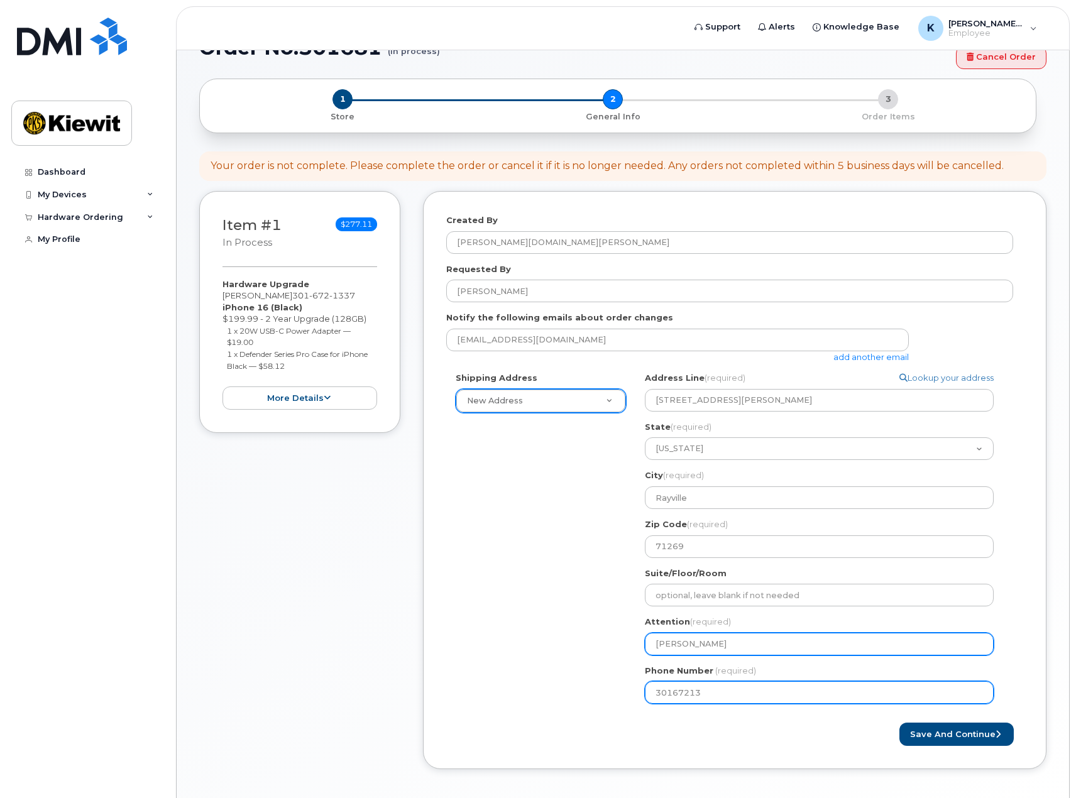
type input "301672133"
select select
type input "3016721337"
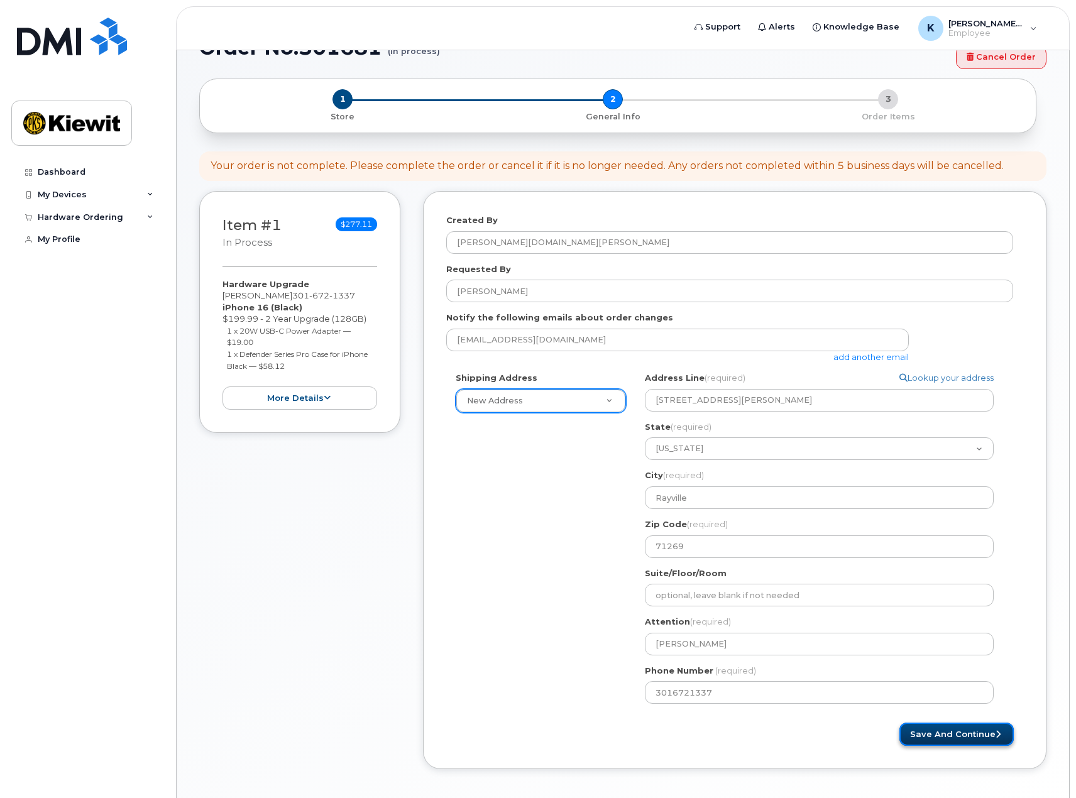
click at [947, 735] on button "Save and Continue" at bounding box center [956, 734] width 114 height 23
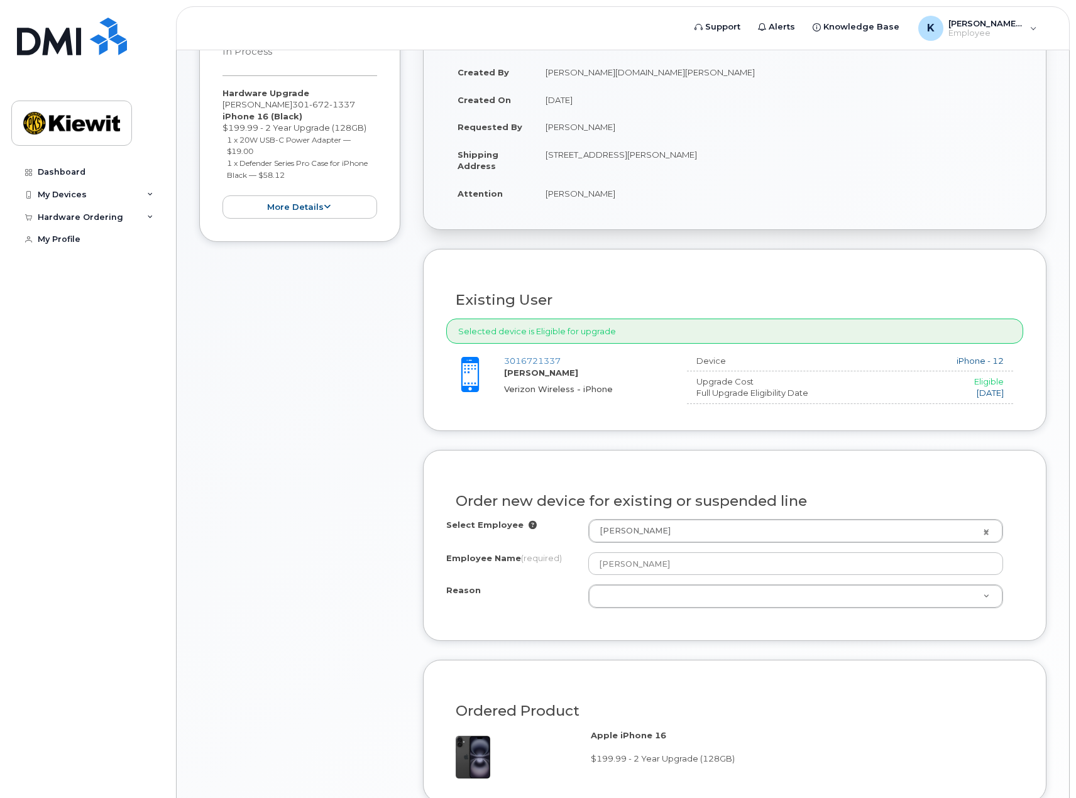
scroll to position [314, 0]
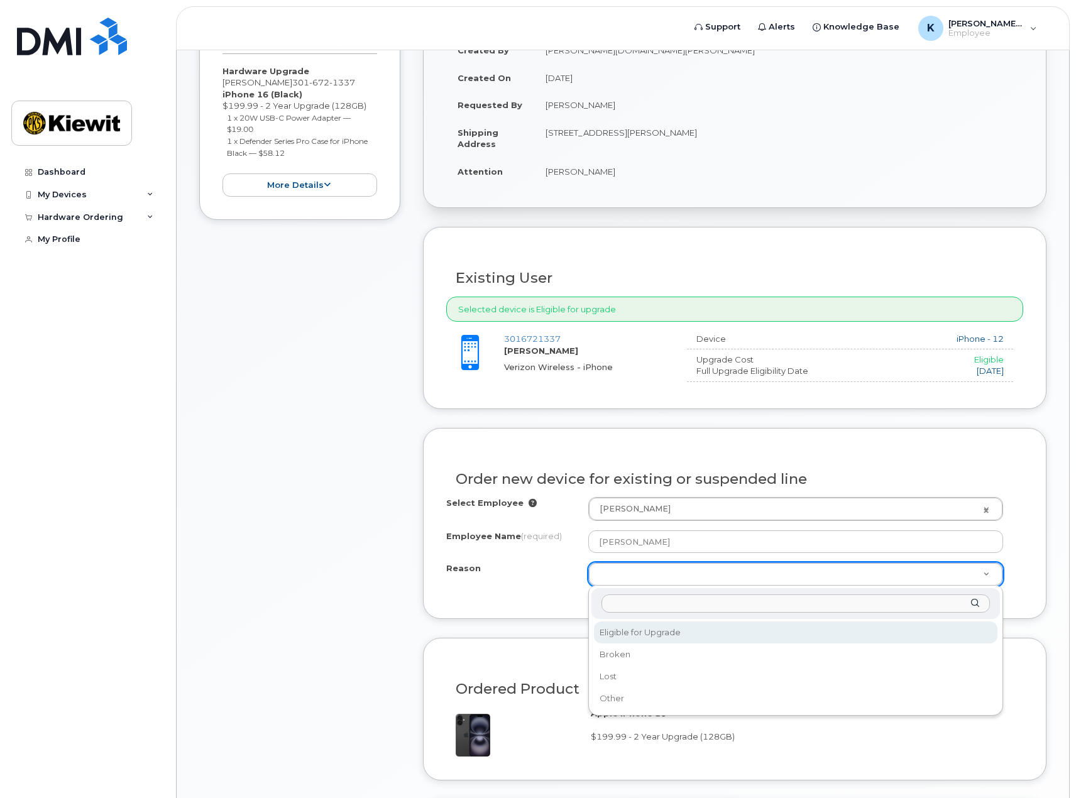
select select "eligible_for_upgrade"
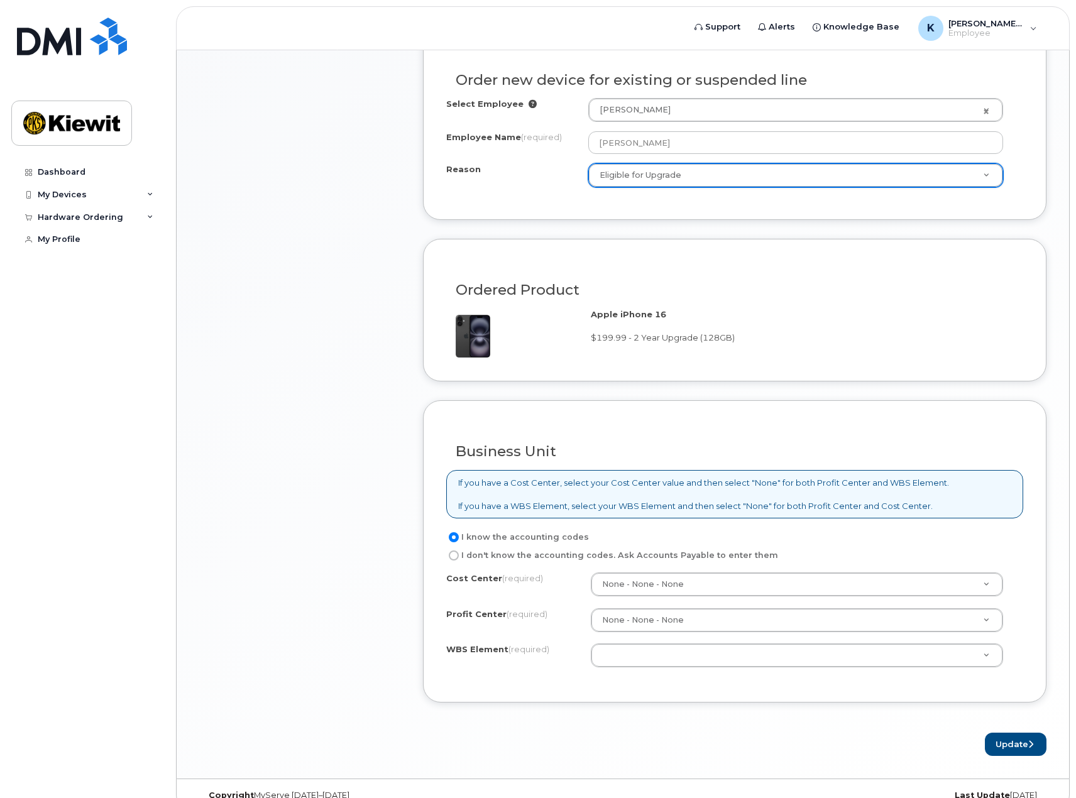
scroll to position [734, 0]
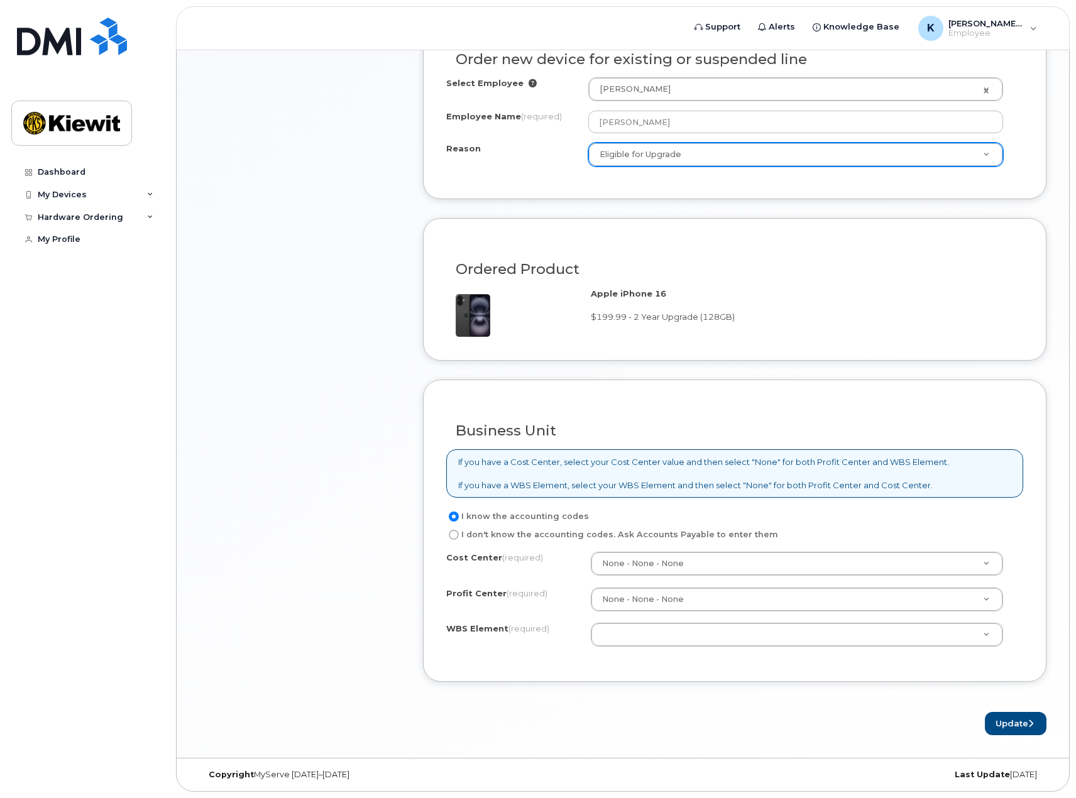
click at [454, 536] on input "I don't know the accounting codes. Ask Accounts Payable to enter them" at bounding box center [454, 535] width 10 height 10
radio input "true"
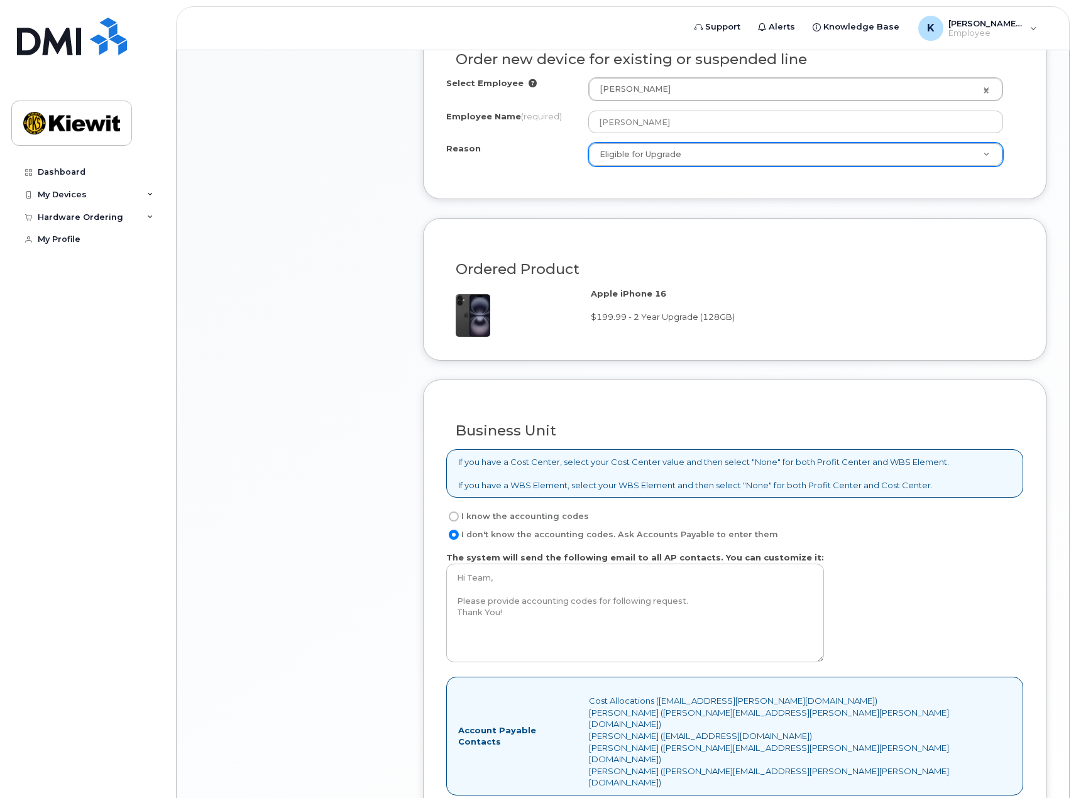
click at [455, 518] on input "I know the accounting codes" at bounding box center [454, 516] width 10 height 10
radio input "true"
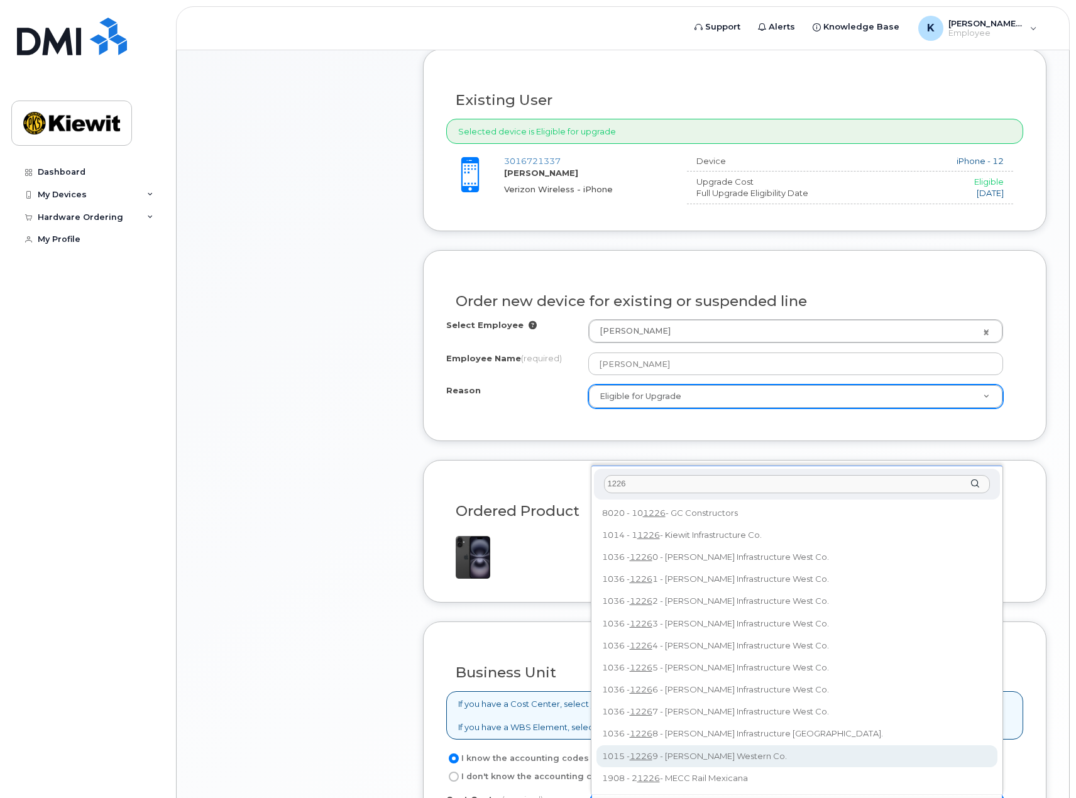
scroll to position [671, 0]
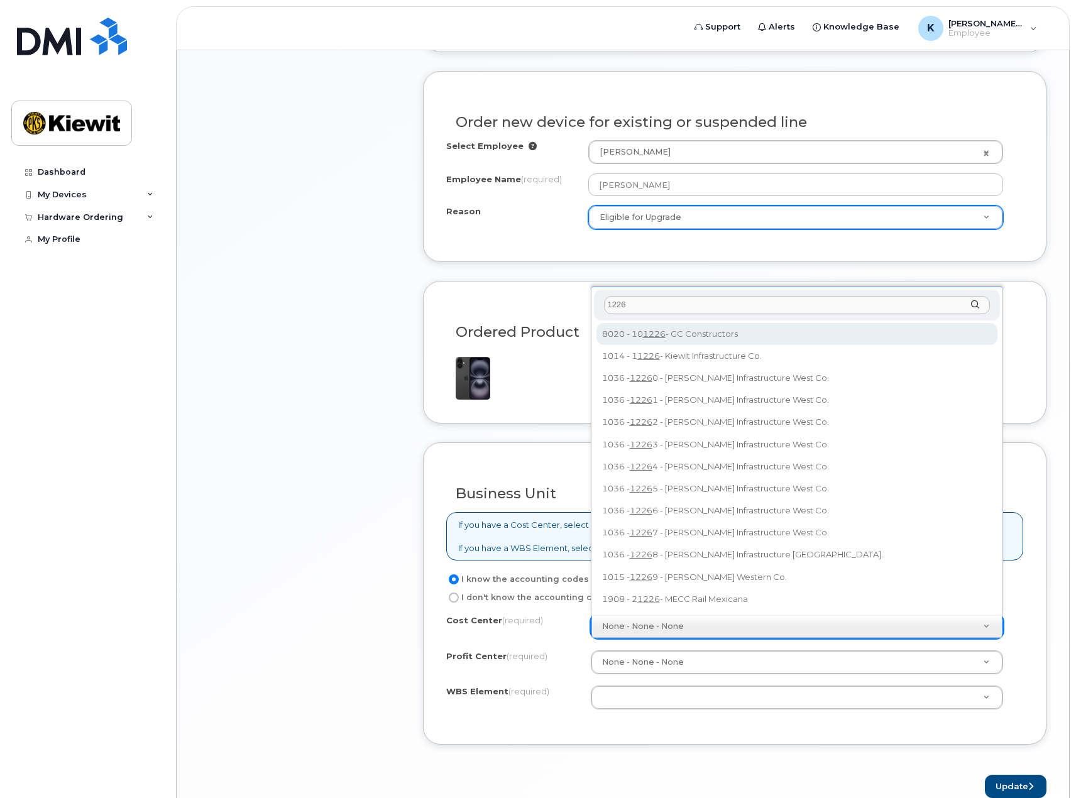
drag, startPoint x: 655, startPoint y: 311, endPoint x: 568, endPoint y: 303, distance: 87.1
click at [568, 303] on body "Support Alerts Knowledge Base K Ken.Rogers Employee English Français Sign out D…" at bounding box center [538, 95] width 1076 height 1532
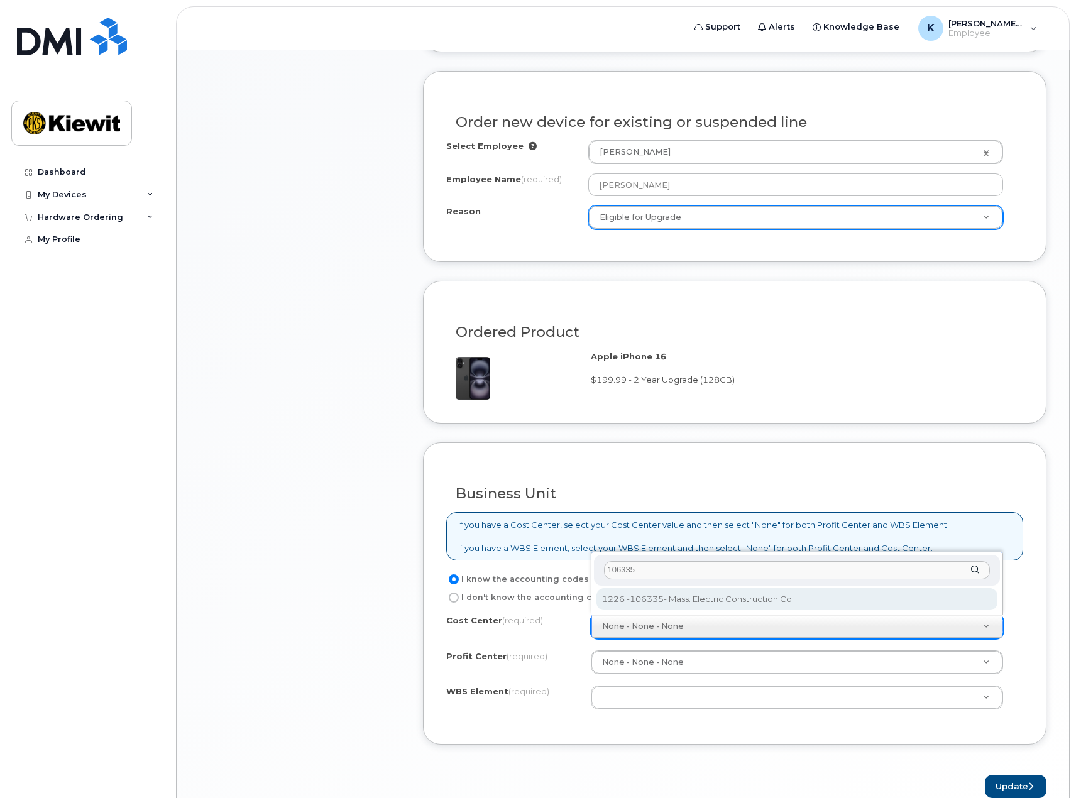
type input "106335"
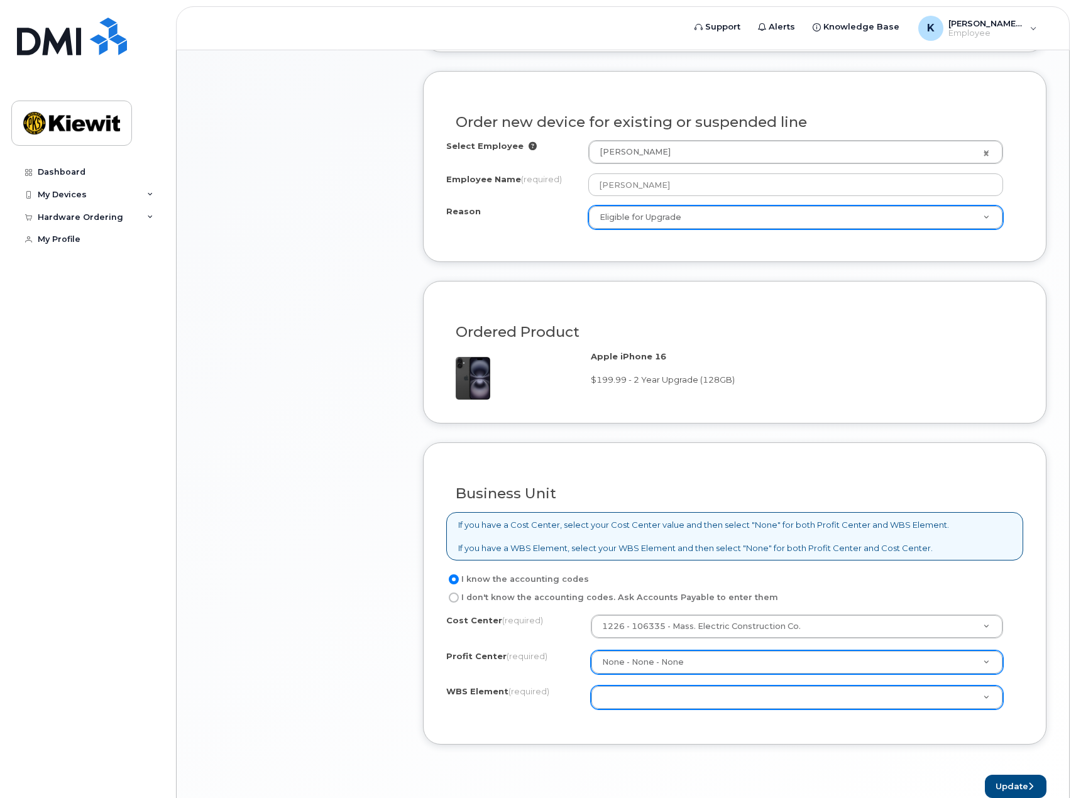
click at [360, 649] on div "Item #1 in process $277.11 Hardware Upgrade Kenneth Rogers 301 672 1337 iPhone …" at bounding box center [299, 209] width 201 height 1177
click at [287, 638] on div "Item #1 in process $277.11 Hardware Upgrade Kenneth Rogers 301 672 1337 iPhone …" at bounding box center [299, 209] width 201 height 1177
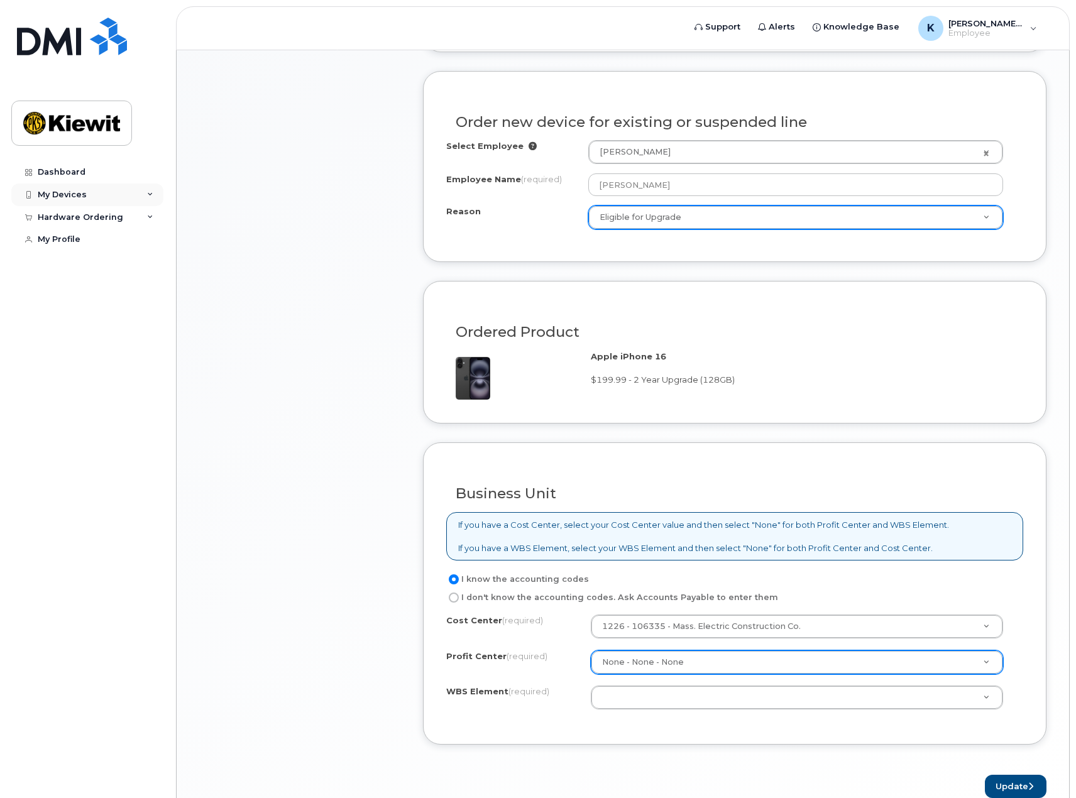
click at [139, 194] on div "My Devices" at bounding box center [87, 194] width 152 height 23
